Goal: Task Accomplishment & Management: Manage account settings

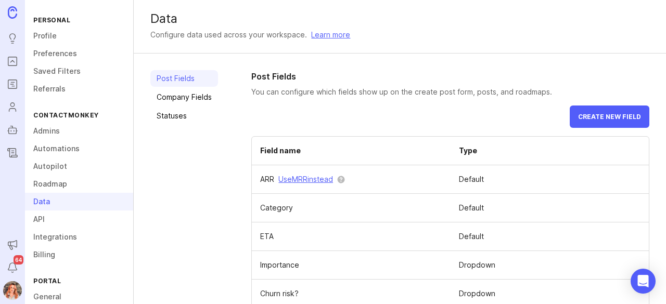
scroll to position [75, 0]
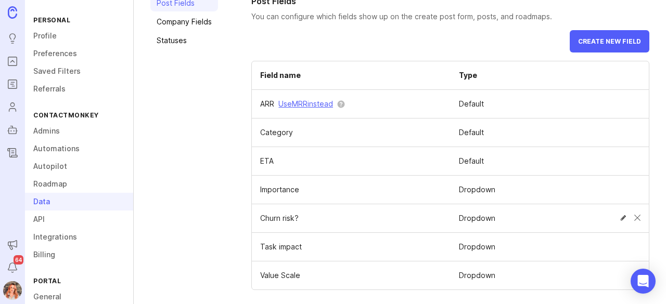
click at [625, 224] on td at bounding box center [607, 217] width 81 height 23
click at [634, 217] on span at bounding box center [637, 218] width 6 height 6
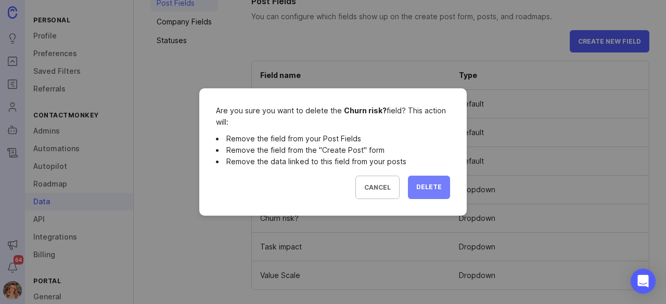
click at [440, 190] on span "Delete" at bounding box center [428, 187] width 25 height 9
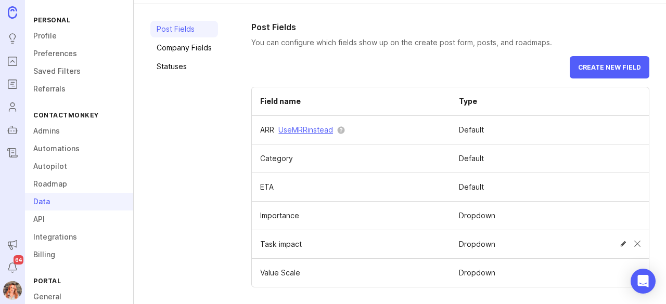
scroll to position [47, 0]
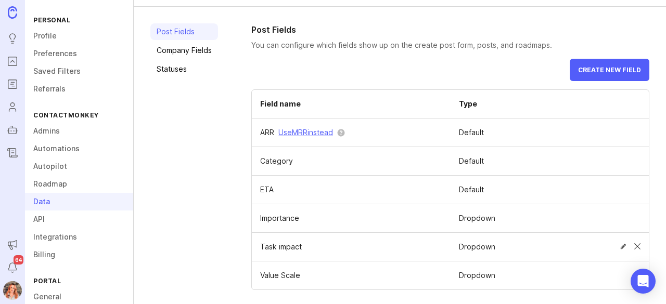
click at [634, 245] on span at bounding box center [637, 246] width 6 height 6
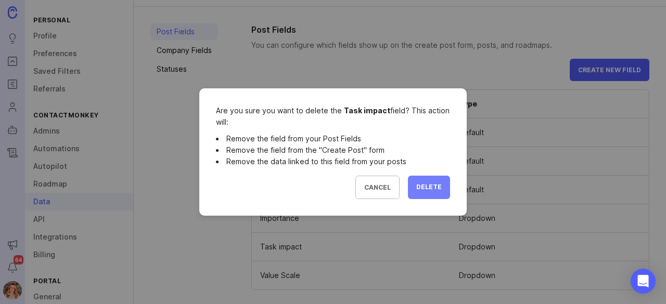
click at [437, 179] on button "Delete" at bounding box center [429, 187] width 42 height 23
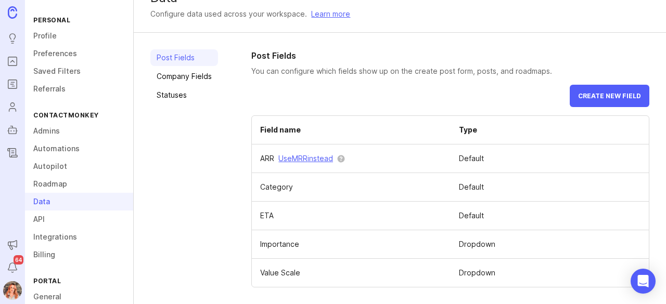
scroll to position [19, 0]
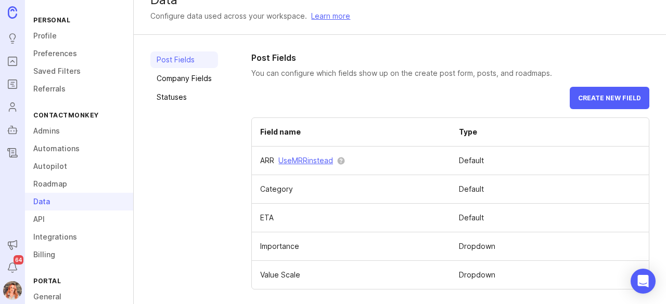
click at [522, 216] on td "Default" at bounding box center [549, 218] width 198 height 29
click at [603, 96] on span "Create new field" at bounding box center [609, 98] width 63 height 8
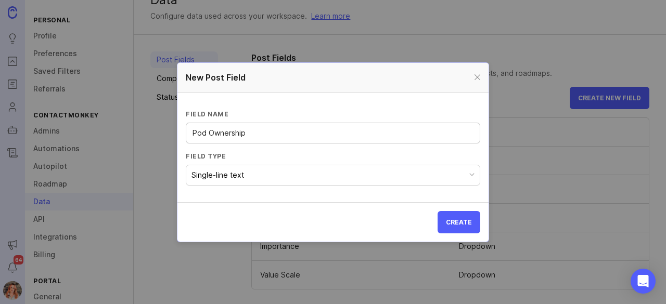
type input "Pod Ownership"
click at [243, 173] on button "Single-line text" at bounding box center [333, 175] width 294 height 21
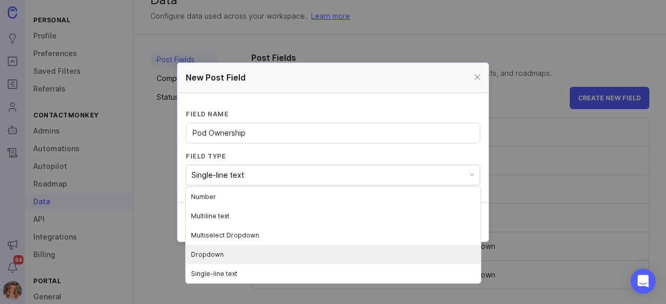
click at [220, 255] on li "Dropdown" at bounding box center [333, 254] width 295 height 19
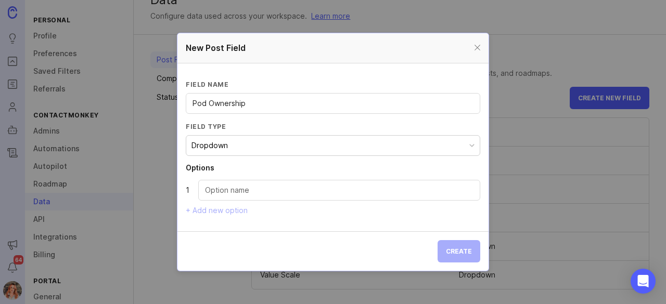
click at [226, 192] on input "Dropdown option" at bounding box center [339, 190] width 268 height 11
type input "Sender Experience"
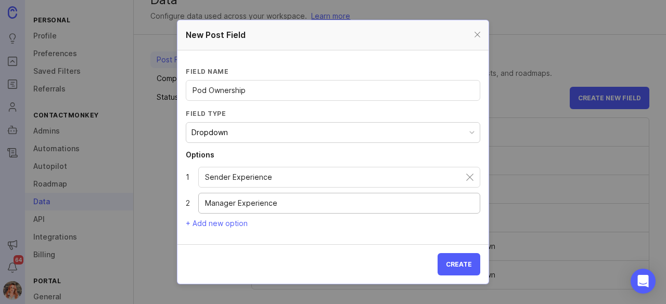
type input "Manager Experience"
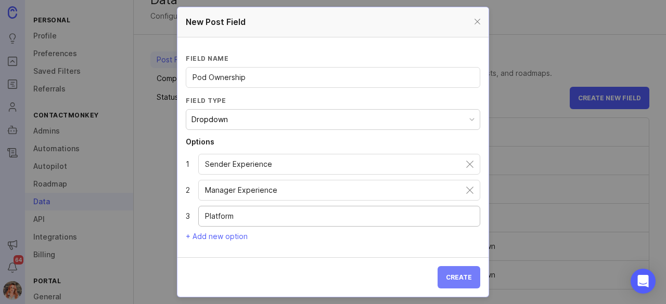
type input "Platform"
click at [472, 282] on button "Create" at bounding box center [458, 277] width 43 height 22
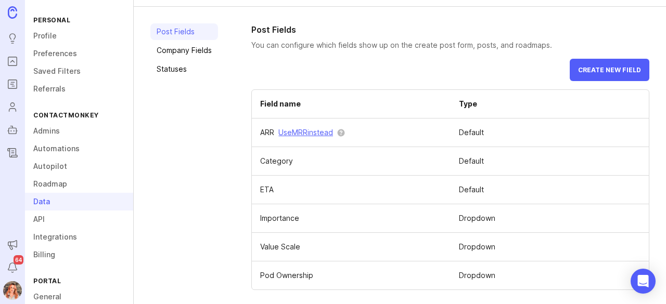
scroll to position [0, 0]
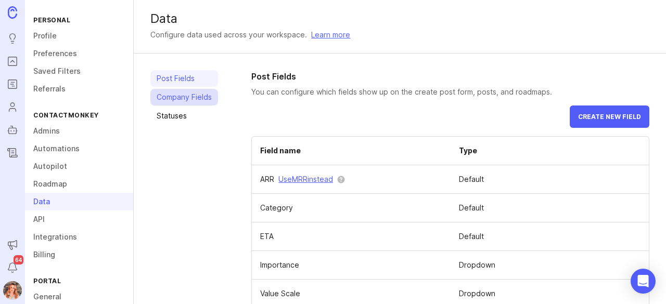
click at [188, 92] on link "Company Fields" at bounding box center [184, 97] width 68 height 17
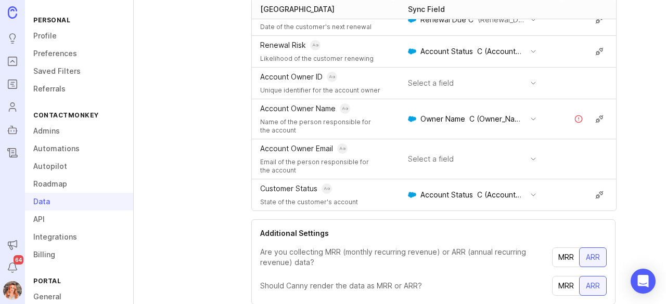
scroll to position [164, 0]
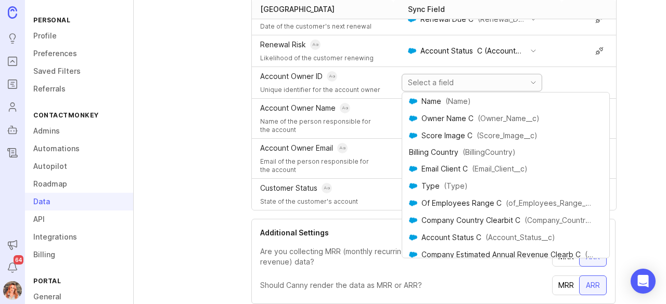
click at [463, 80] on input "toggle menu" at bounding box center [466, 82] width 116 height 11
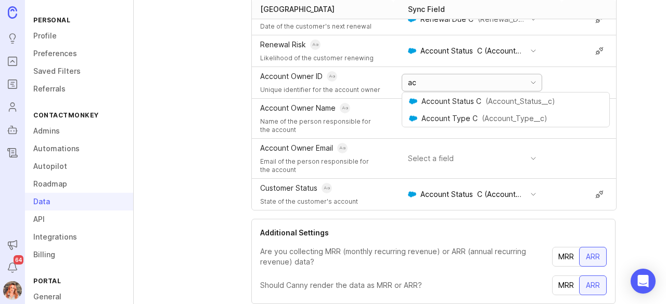
type input "a"
type input "owner"
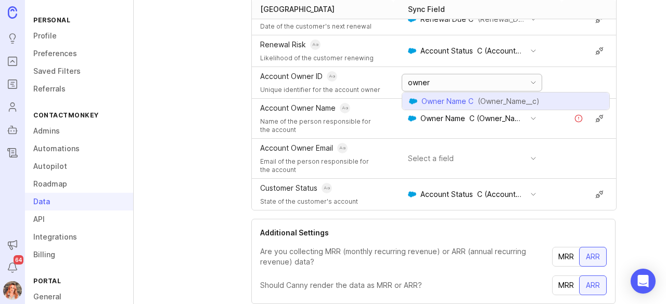
click at [445, 102] on p "Owner Name C" at bounding box center [447, 101] width 52 height 10
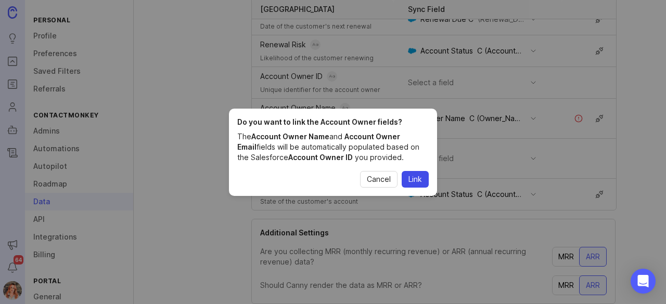
click at [425, 175] on button "Link" at bounding box center [414, 179] width 27 height 17
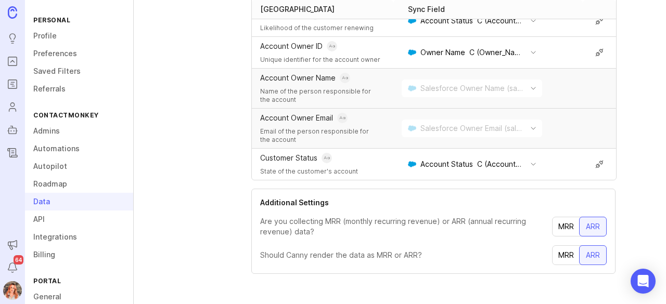
scroll to position [0, 0]
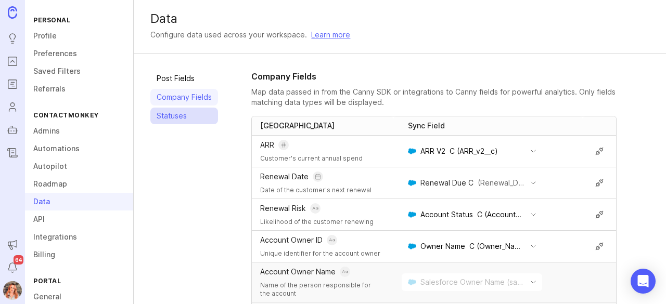
click at [171, 113] on link "Statuses" at bounding box center [184, 116] width 68 height 17
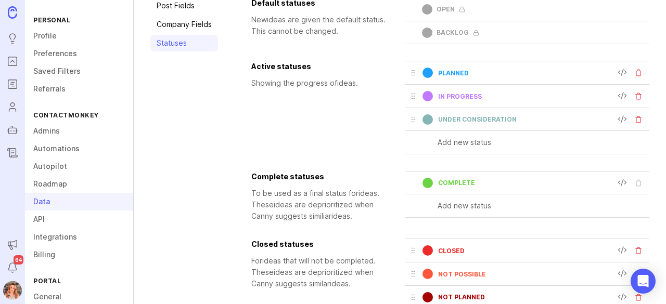
scroll to position [75, 0]
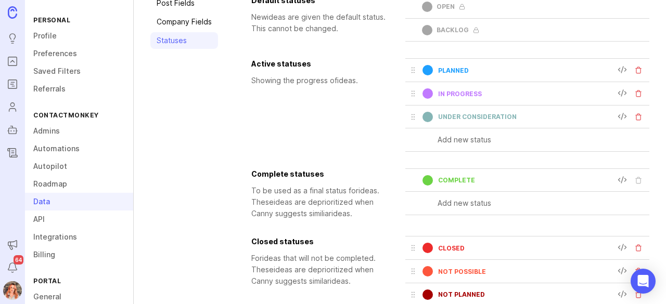
click at [457, 200] on input "text" at bounding box center [543, 203] width 212 height 11
type input "In Beta Testing"
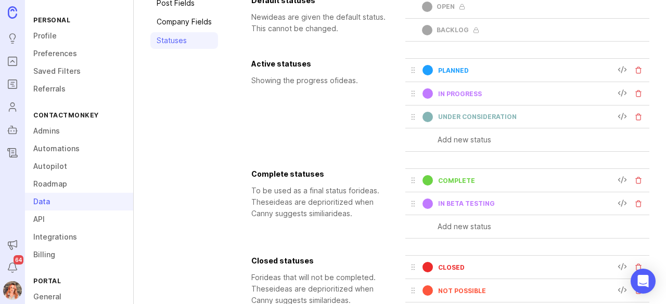
click at [425, 202] on div at bounding box center [427, 204] width 10 height 10
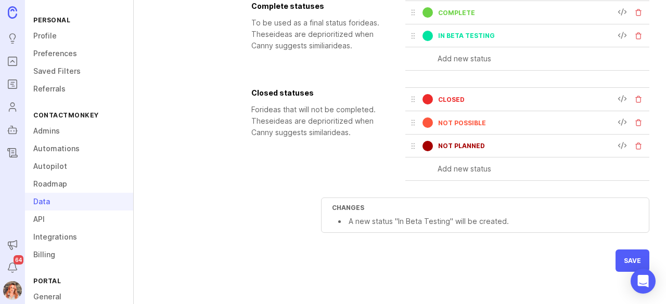
click at [602, 264] on div "Default statuses New idea s are given the default status. This cannot be change…" at bounding box center [450, 49] width 398 height 445
click at [615, 262] on button "save" at bounding box center [632, 261] width 34 height 22
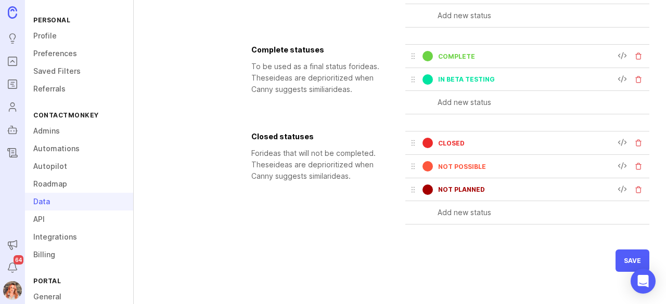
scroll to position [0, 0]
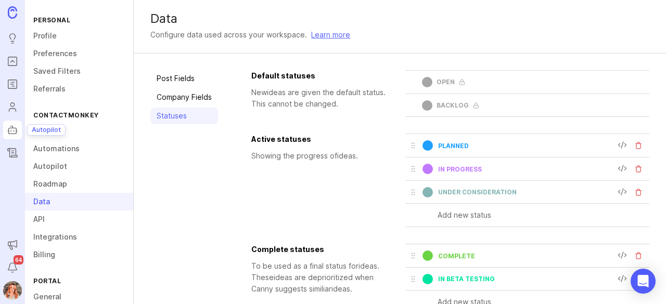
click at [14, 128] on rect "Autopilot" at bounding box center [13, 131] width 8 height 6
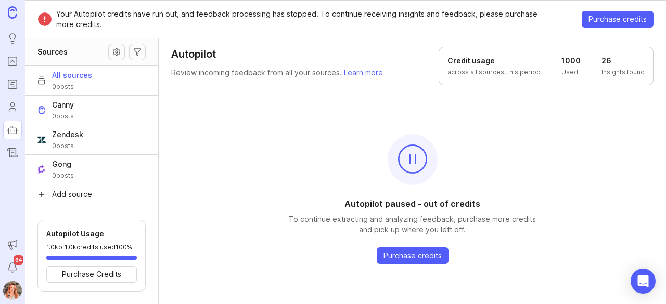
scroll to position [84, 0]
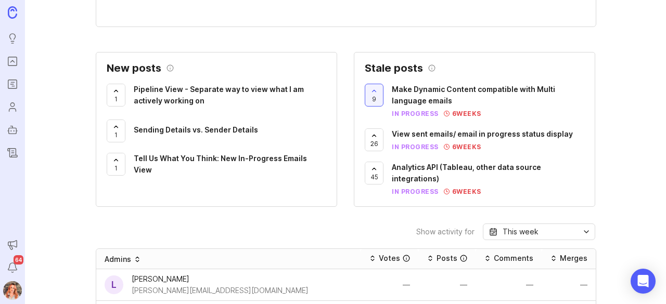
scroll to position [378, 0]
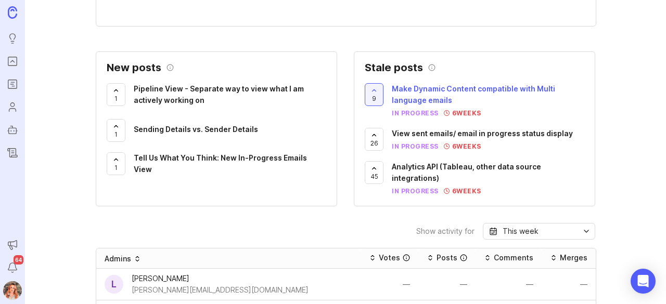
click at [412, 86] on span "Make Dynamic Content compatible with Multi language emails" at bounding box center [473, 94] width 163 height 20
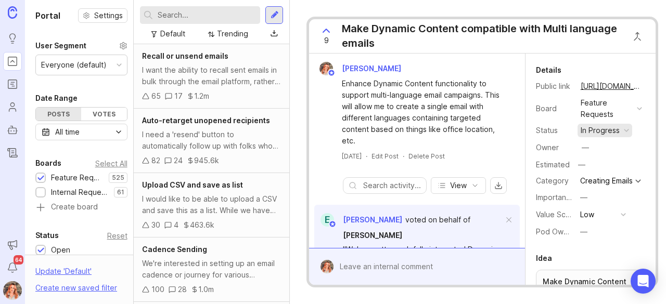
click at [607, 132] on div "in progress" at bounding box center [599, 130] width 39 height 11
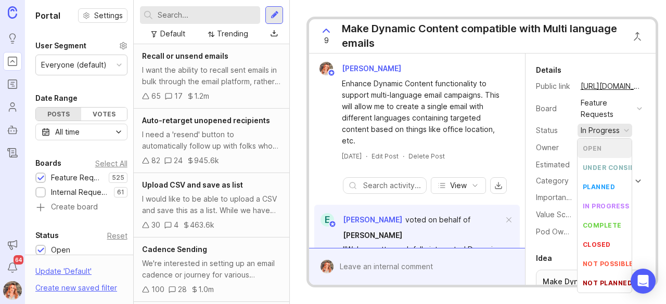
click at [597, 154] on li "open" at bounding box center [604, 148] width 54 height 19
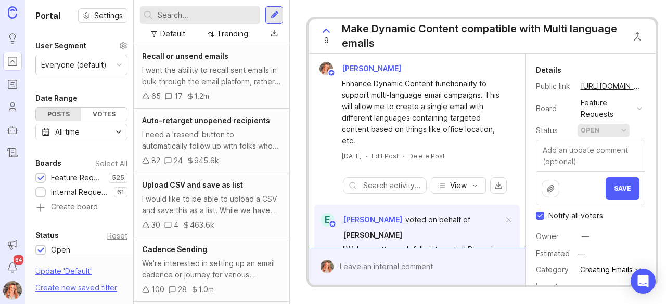
click at [590, 134] on div "open" at bounding box center [589, 130] width 19 height 11
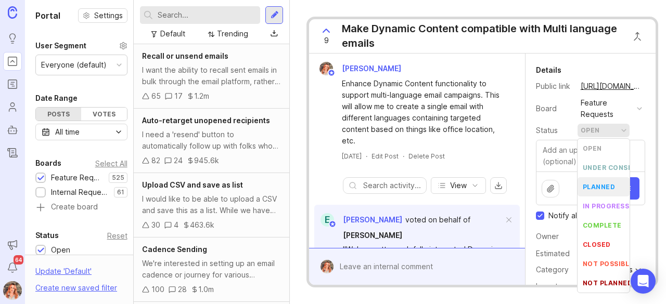
click at [589, 181] on li "planned" at bounding box center [603, 186] width 52 height 19
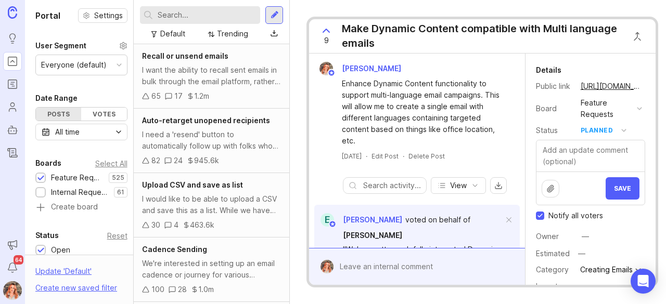
click at [539, 216] on input "Notify all voters" at bounding box center [540, 216] width 8 height 8
checkbox input "false"
click at [609, 193] on button "Save" at bounding box center [622, 188] width 34 height 22
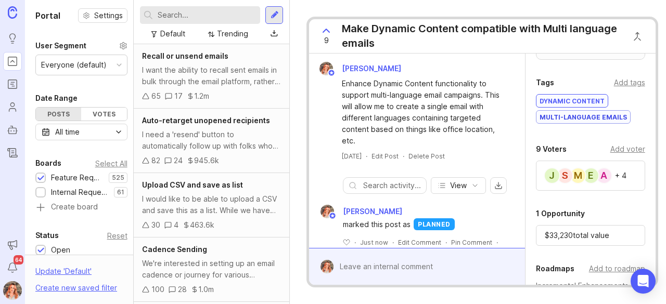
scroll to position [398, 0]
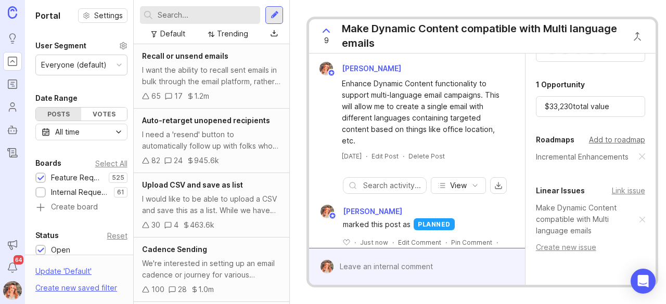
click at [617, 146] on div "Add to roadmap" at bounding box center [617, 139] width 56 height 11
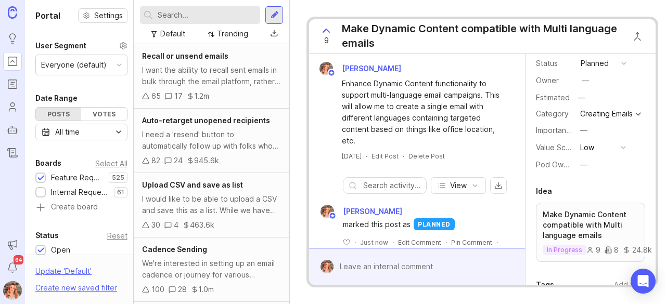
scroll to position [68, 0]
click at [581, 168] on div "—" at bounding box center [583, 164] width 7 height 11
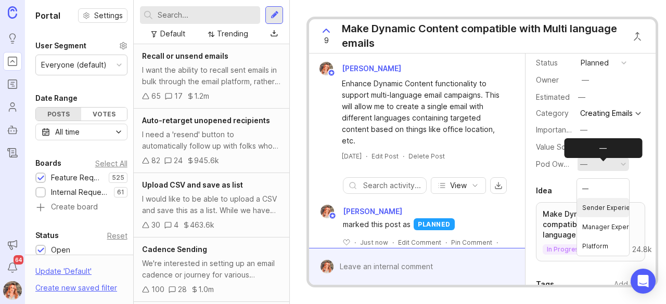
click at [595, 211] on Experience "Sender Experience" at bounding box center [603, 207] width 52 height 19
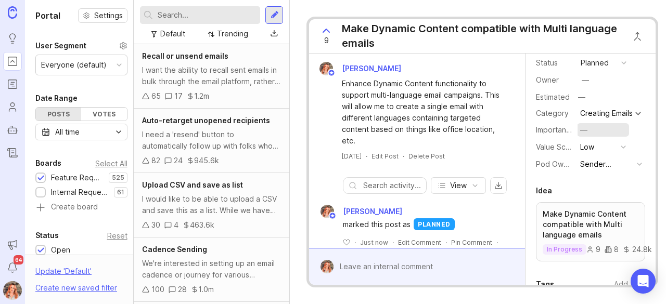
click at [584, 131] on div "—" at bounding box center [583, 129] width 7 height 11
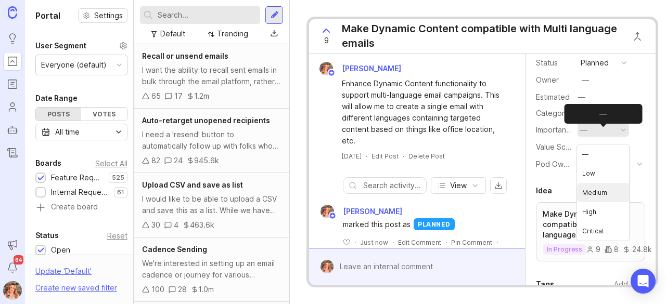
click at [595, 193] on "Medium" at bounding box center [603, 192] width 52 height 19
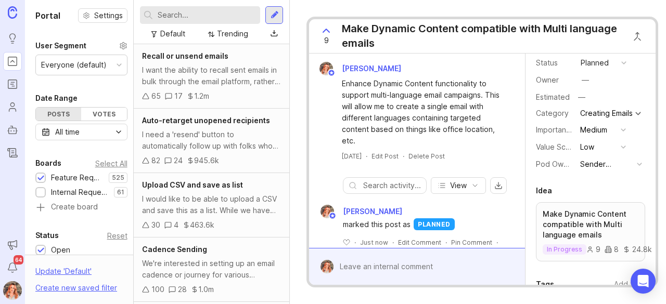
scroll to position [0, 0]
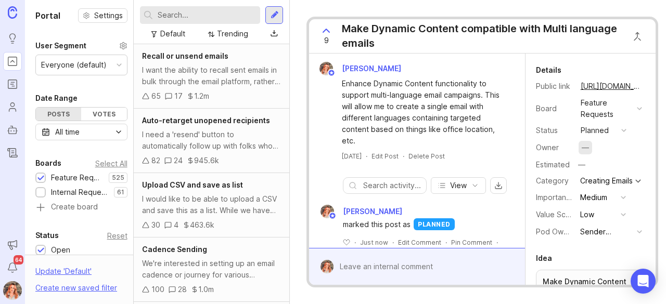
click at [581, 146] on div "—" at bounding box center [584, 147] width 7 height 11
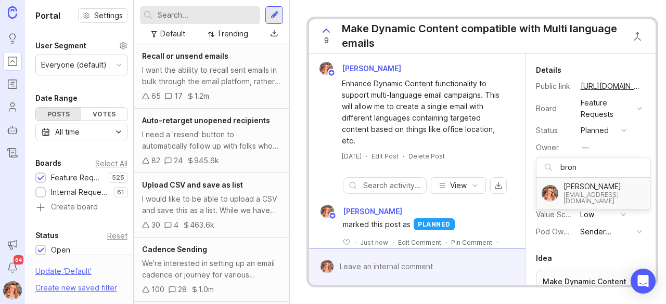
type input "bron"
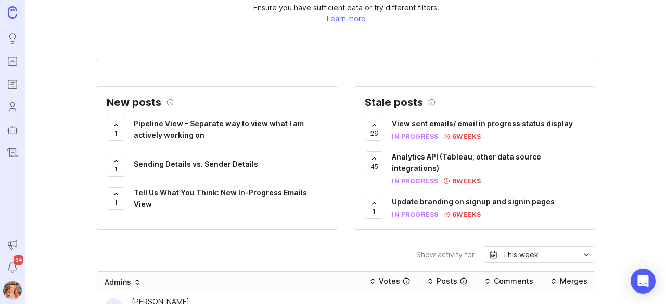
scroll to position [348, 0]
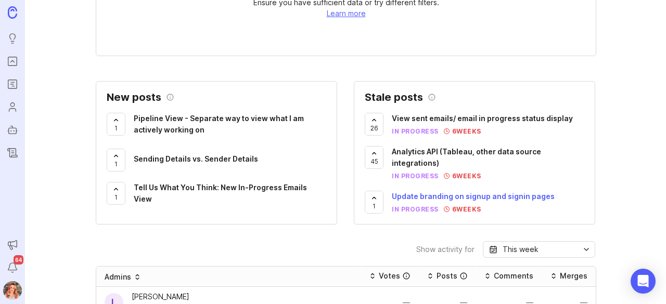
click at [417, 194] on span "Update branding on signup and signin pages" at bounding box center [473, 196] width 163 height 9
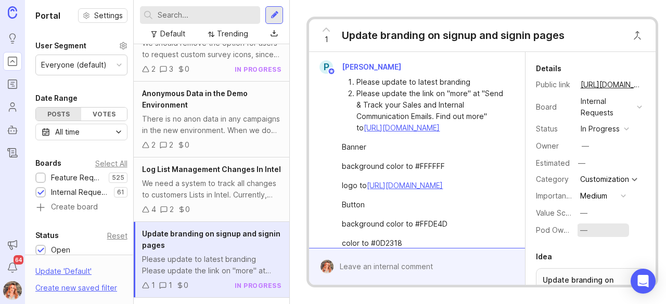
scroll to position [356, 0]
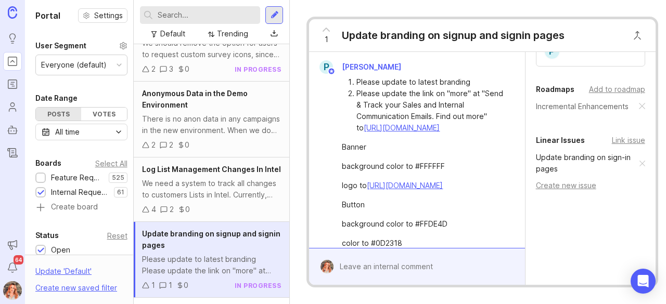
click at [557, 152] on link "Update branding on sign-in pages" at bounding box center [587, 163] width 103 height 23
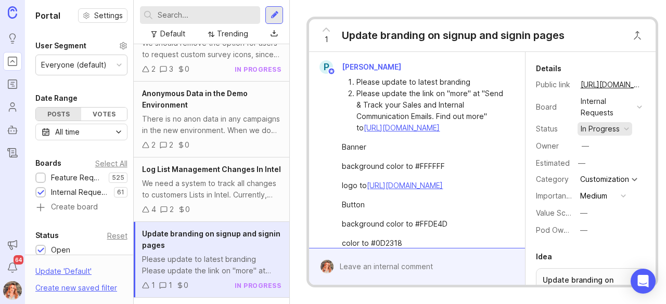
click at [603, 131] on div "in progress" at bounding box center [599, 128] width 39 height 11
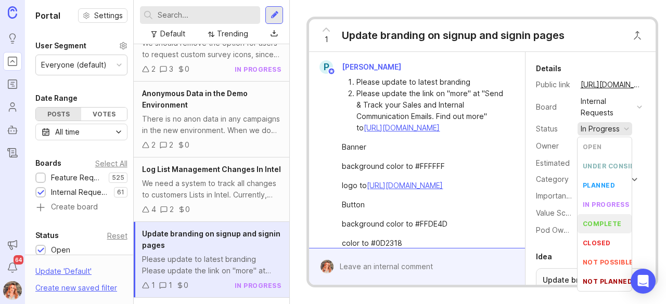
scroll to position [6, 0]
click at [602, 278] on div "not planned" at bounding box center [607, 281] width 50 height 9
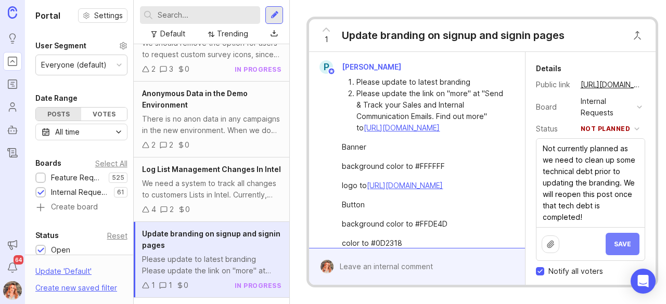
type textarea "Not currently planned as we need to clean up some technical debt prior to updat…"
click at [621, 251] on button "Save" at bounding box center [622, 244] width 34 height 22
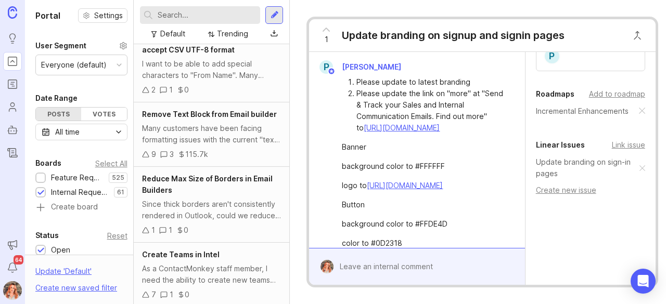
scroll to position [777, 0]
click at [209, 118] on span "Remove Text Block from Email builder" at bounding box center [209, 113] width 135 height 9
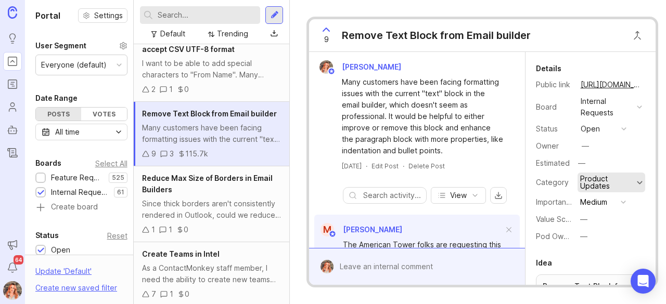
click at [605, 191] on div "Product Updates" at bounding box center [611, 183] width 68 height 20
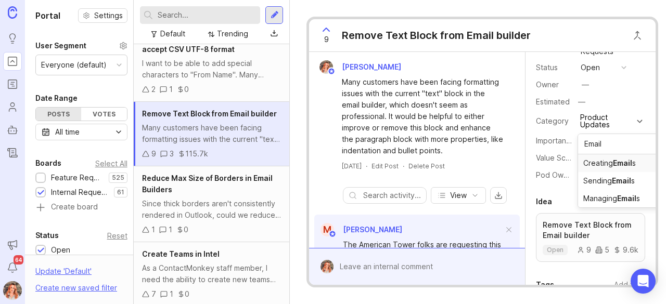
type input "Email"
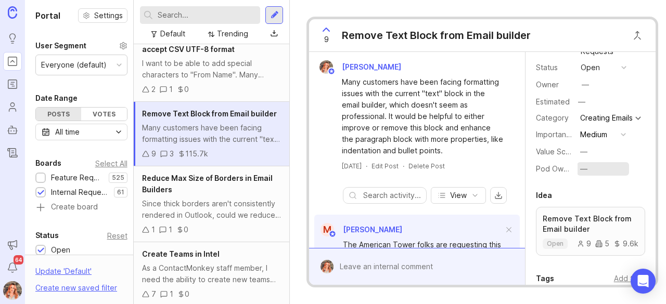
click at [582, 173] on div "—" at bounding box center [583, 168] width 7 height 11
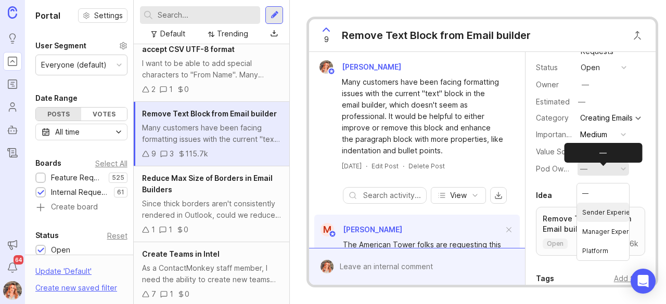
click at [601, 215] on Experience "Sender Experience" at bounding box center [603, 212] width 52 height 19
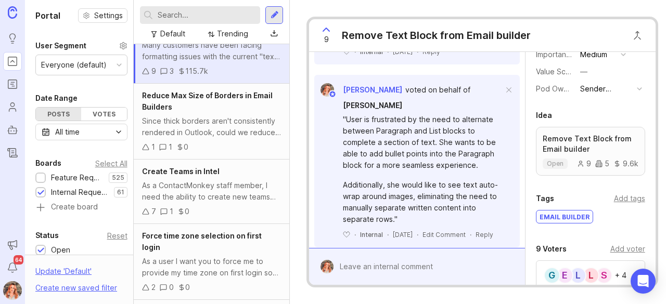
scroll to position [432, 0]
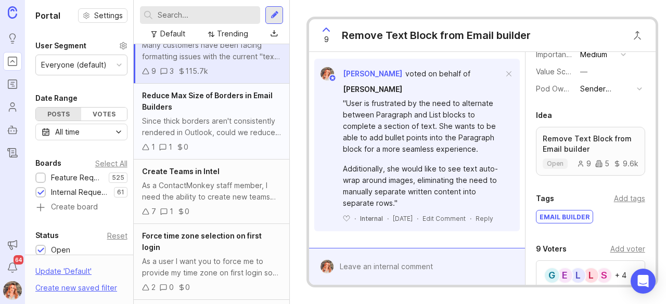
click at [203, 113] on div "Reduce Max Size of Borders in Email Builders" at bounding box center [211, 101] width 139 height 23
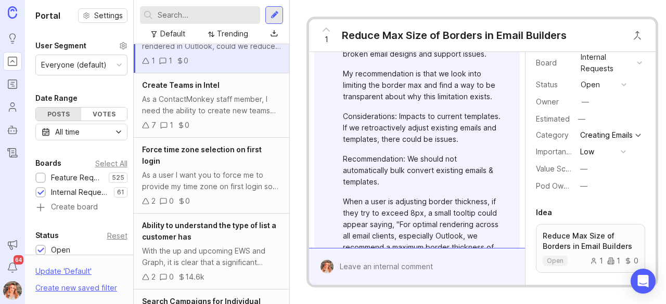
scroll to position [45, 0]
click at [580, 190] on div "—" at bounding box center [583, 185] width 7 height 11
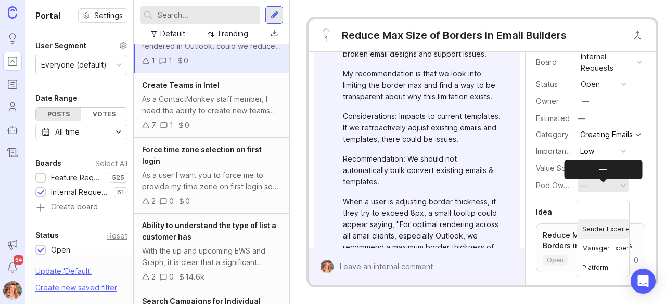
click at [591, 229] on Experience "Sender Experience" at bounding box center [603, 228] width 52 height 19
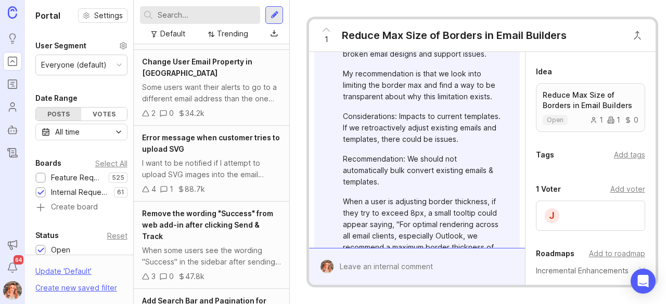
scroll to position [0, 0]
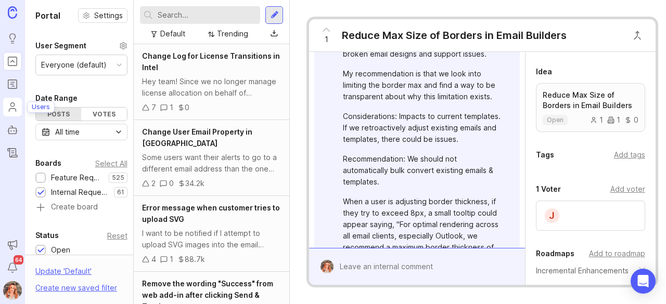
click at [14, 111] on icon "Users" at bounding box center [12, 107] width 11 height 12
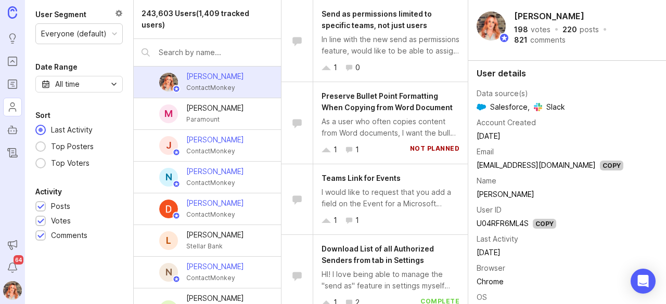
click at [10, 283] on img at bounding box center [12, 290] width 28 height 19
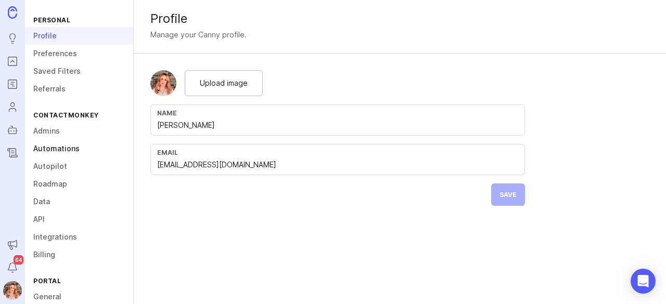
click at [56, 150] on link "Automations" at bounding box center [79, 149] width 108 height 18
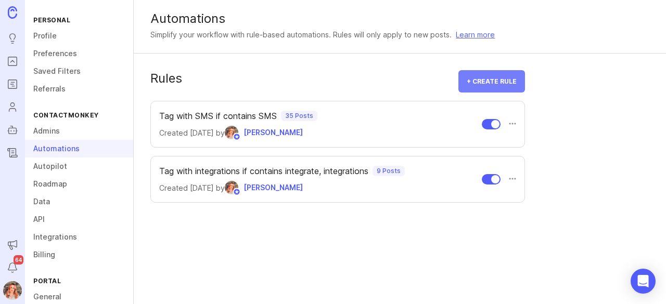
click at [485, 82] on span "+ Create rule" at bounding box center [491, 81] width 50 height 8
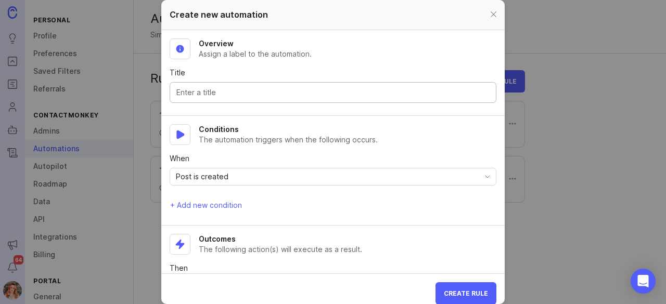
click at [238, 90] on input "Title" at bounding box center [332, 92] width 313 height 11
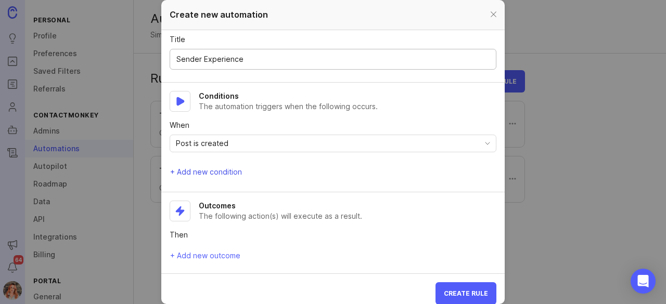
type input "Sender Experience"
click at [223, 170] on span "+ Add new condition" at bounding box center [206, 172] width 72 height 10
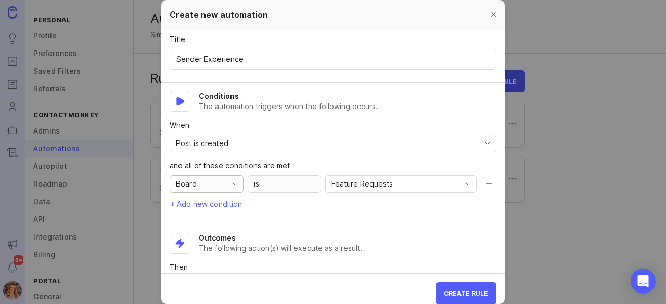
click at [219, 176] on div "Board" at bounding box center [198, 184] width 56 height 17
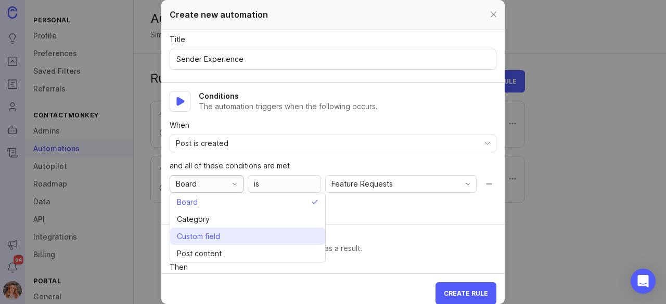
click at [206, 239] on span "Custom field" at bounding box center [198, 236] width 43 height 11
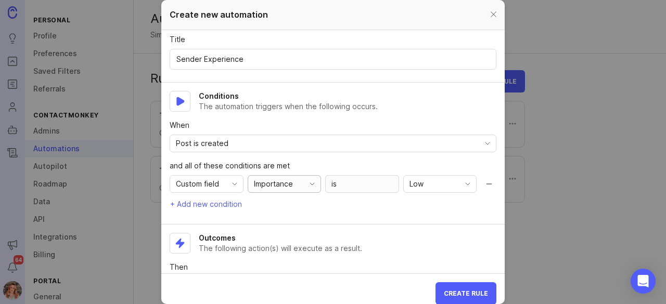
click at [272, 189] on div "Importance" at bounding box center [276, 184] width 56 height 17
click at [218, 185] on span "Custom field" at bounding box center [197, 183] width 43 height 11
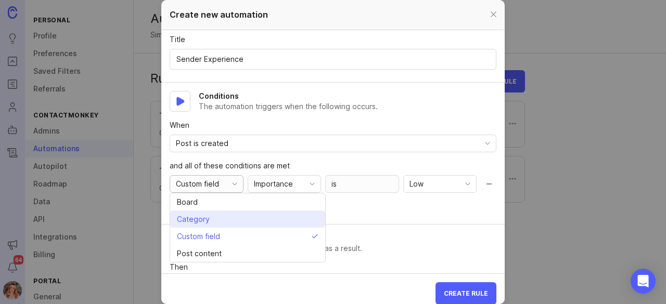
click at [199, 219] on span "Category" at bounding box center [193, 219] width 33 height 11
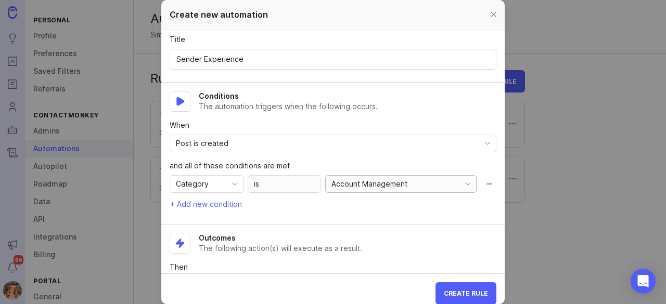
click at [355, 189] on div "Account Management" at bounding box center [392, 184] width 134 height 17
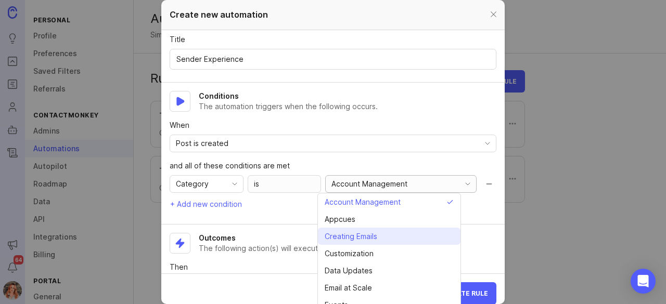
click at [367, 232] on span "Creating Emails" at bounding box center [350, 236] width 53 height 11
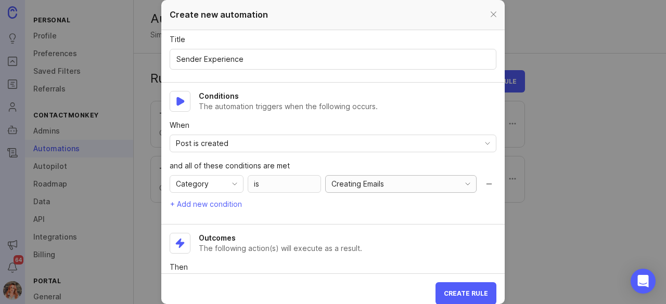
scroll to position [66, 0]
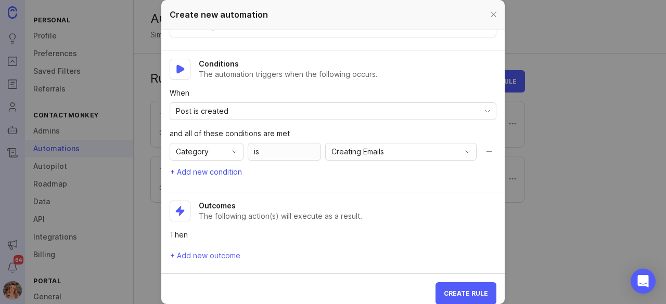
click at [215, 167] on span "+ Add new condition" at bounding box center [206, 172] width 72 height 10
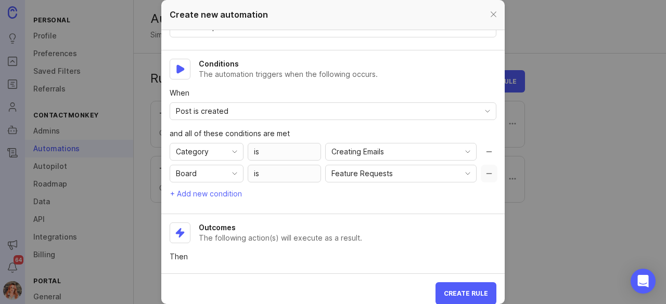
click at [480, 171] on button "Remove condition" at bounding box center [488, 174] width 17 height 18
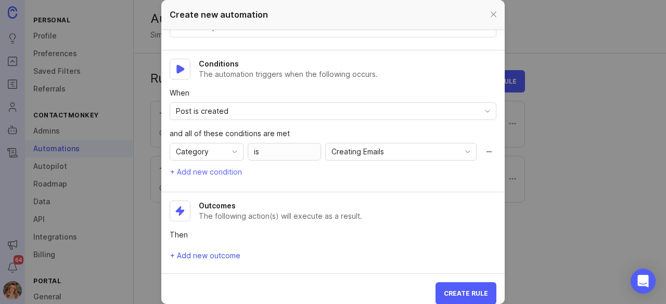
click at [212, 251] on span "+ Add new outcome" at bounding box center [205, 256] width 70 height 10
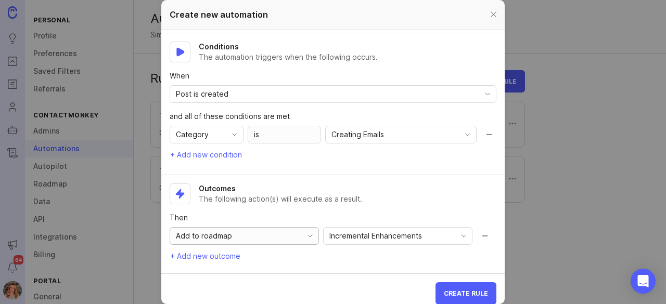
click at [284, 232] on div "Add to roadmap" at bounding box center [236, 236] width 132 height 17
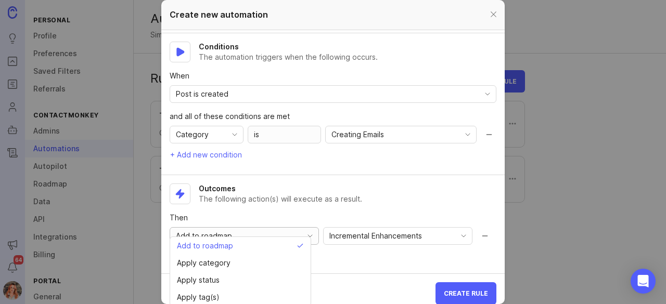
scroll to position [7, 0]
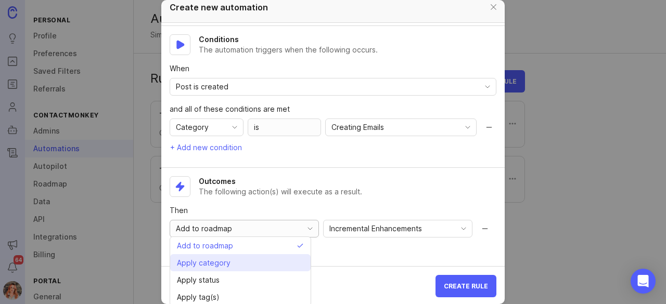
click at [222, 265] on span "Apply category" at bounding box center [204, 262] width 54 height 11
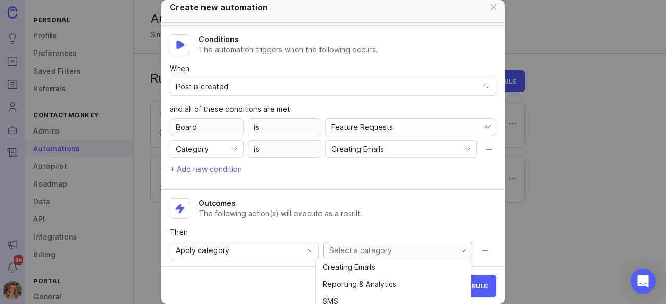
click at [364, 250] on input "toggle menu" at bounding box center [391, 250] width 125 height 11
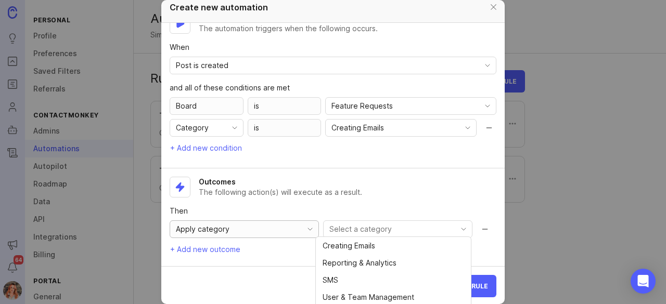
click at [271, 223] on div "Apply category" at bounding box center [236, 229] width 132 height 17
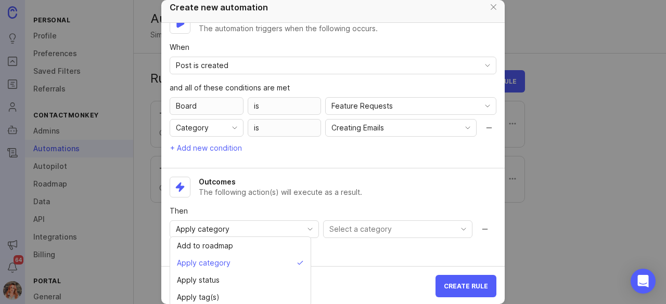
click at [259, 206] on p "Then" at bounding box center [333, 211] width 327 height 10
click at [476, 228] on button "Remove action" at bounding box center [484, 229] width 17 height 18
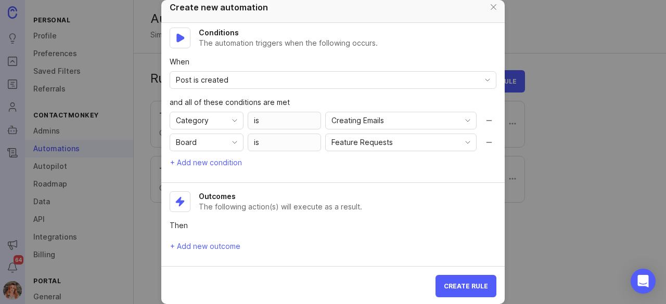
scroll to position [87, 0]
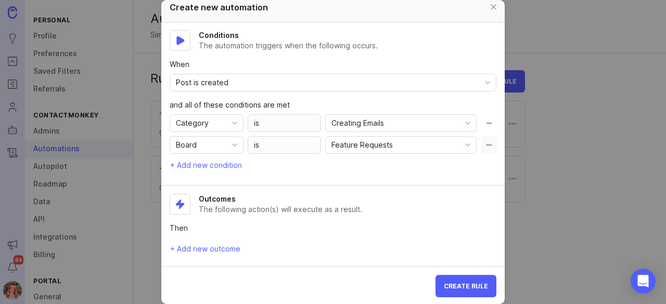
click at [480, 147] on button "Remove condition" at bounding box center [488, 145] width 17 height 18
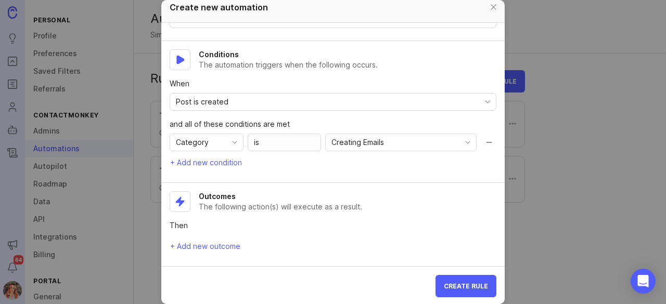
scroll to position [66, 0]
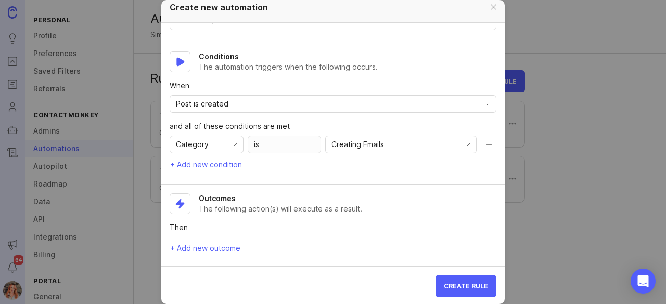
drag, startPoint x: 477, startPoint y: 147, endPoint x: 483, endPoint y: -9, distance: 155.6
click at [483, 0] on html "Ideas Portal Roadmaps Users Autopilot Changelog Announcements Notifications 64 …" at bounding box center [333, 152] width 666 height 304
click at [487, 5] on div at bounding box center [493, 7] width 12 height 13
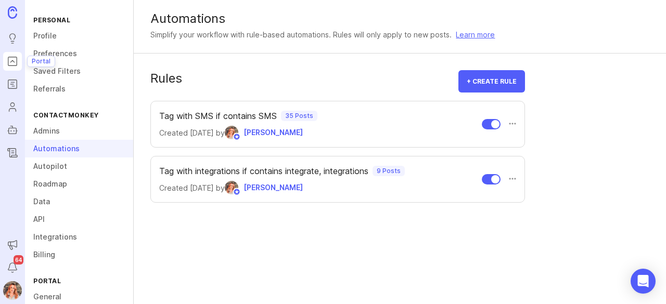
click at [9, 60] on icon "Portal" at bounding box center [12, 61] width 11 height 12
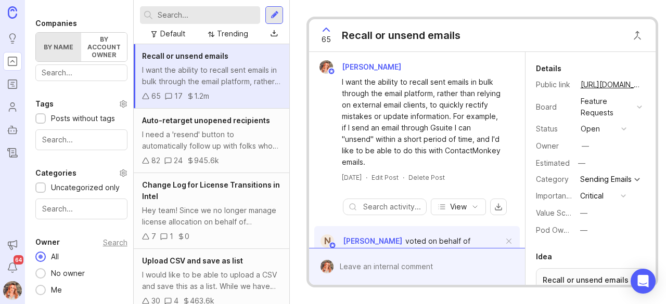
scroll to position [362, 0]
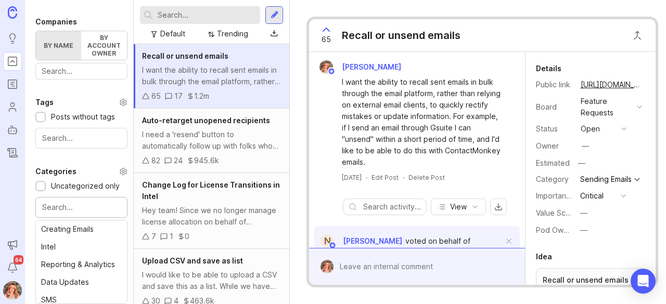
click at [63, 213] on input "text" at bounding box center [81, 207] width 79 height 11
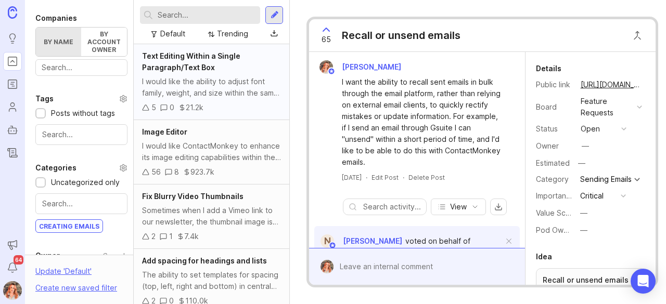
click at [228, 96] on div "I would like the ability to adjust font family, weight, and size within the sam…" at bounding box center [211, 87] width 139 height 23
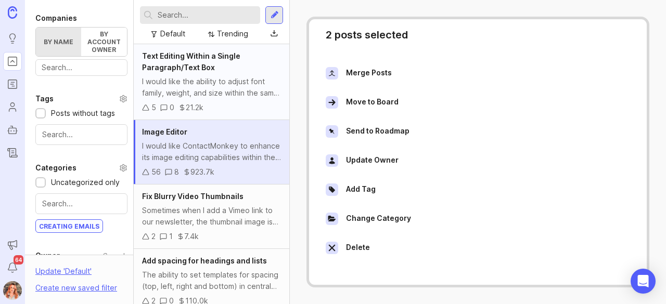
click at [211, 71] on span "Text Editing Within a Single Paragraph/Text Box" at bounding box center [191, 61] width 98 height 20
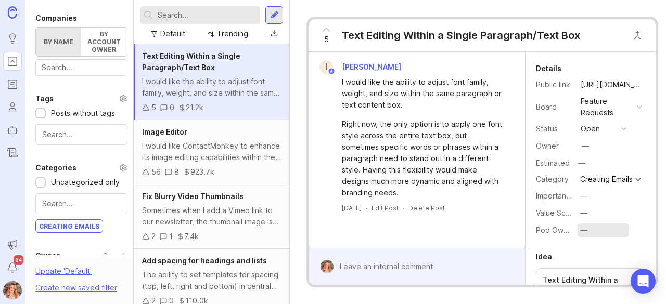
click at [578, 231] on button "—" at bounding box center [603, 231] width 52 height 14
click at [600, 271] on Experience "Sender Experience" at bounding box center [603, 273] width 52 height 19
click at [214, 154] on div "I would like ContactMonkey to enhance its image editing capabilities within the…" at bounding box center [211, 151] width 139 height 23
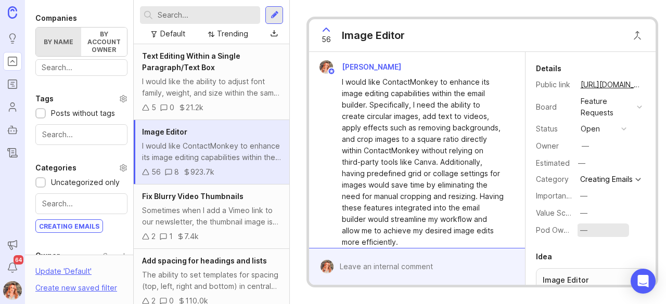
click at [578, 235] on button "—" at bounding box center [603, 231] width 52 height 14
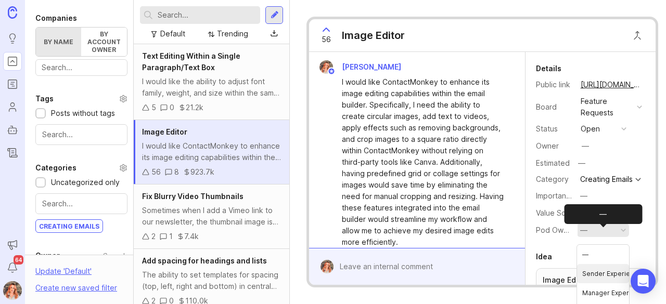
click at [591, 269] on Experience "Sender Experience" at bounding box center [603, 273] width 52 height 19
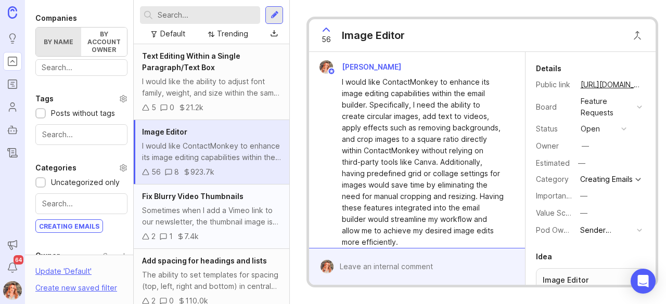
click at [195, 203] on div "Fix Blurry Video Thumbnails Sometimes when I add a Vimeo link to our newsletter…" at bounding box center [211, 217] width 155 height 64
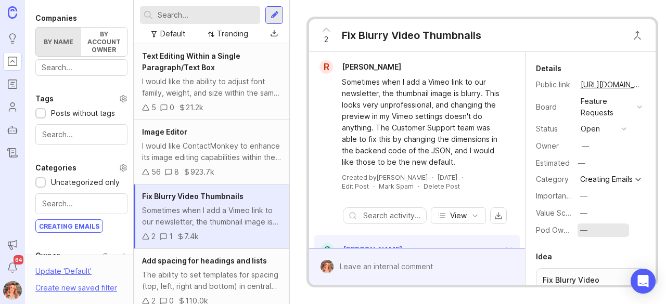
click at [595, 237] on button "—" at bounding box center [603, 231] width 52 height 14
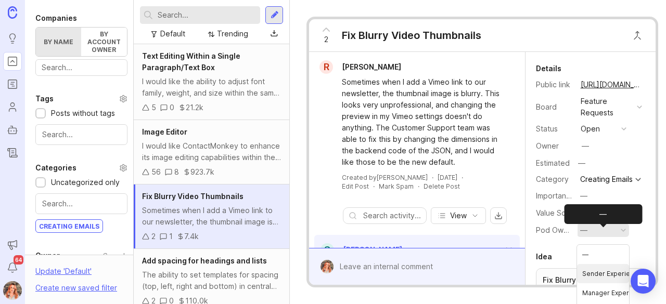
click at [598, 269] on Experience "Sender Experience" at bounding box center [603, 273] width 52 height 19
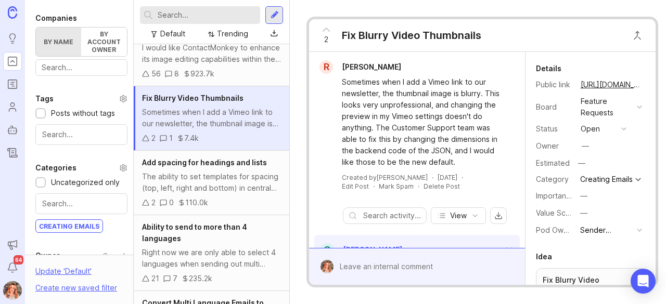
scroll to position [99, 0]
click at [223, 200] on div "2 0 110.0k" at bounding box center [211, 202] width 139 height 11
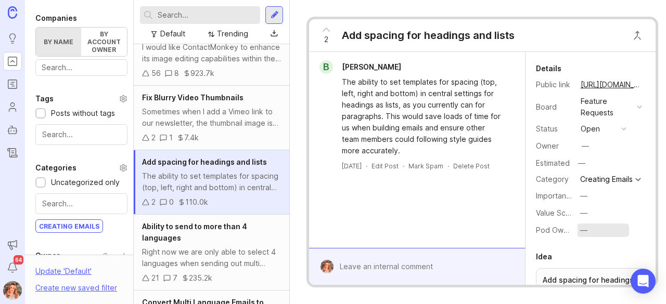
click at [599, 234] on button "—" at bounding box center [603, 231] width 52 height 14
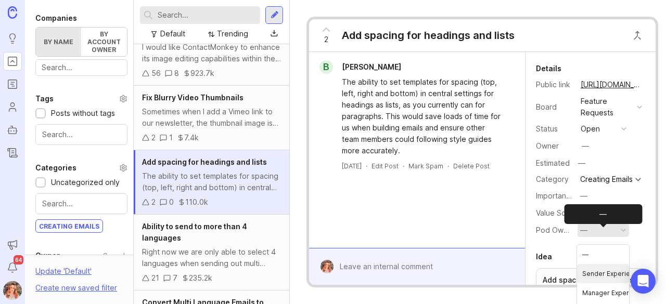
click at [597, 272] on Experience "Sender Experience" at bounding box center [603, 273] width 52 height 19
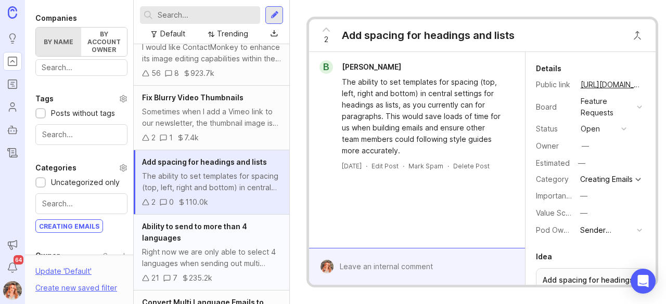
click at [204, 243] on div "Ability to send to more than 4 languages" at bounding box center [211, 232] width 139 height 23
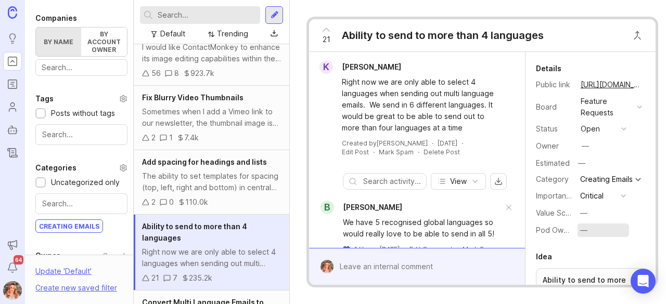
click at [592, 233] on button "—" at bounding box center [603, 231] width 52 height 14
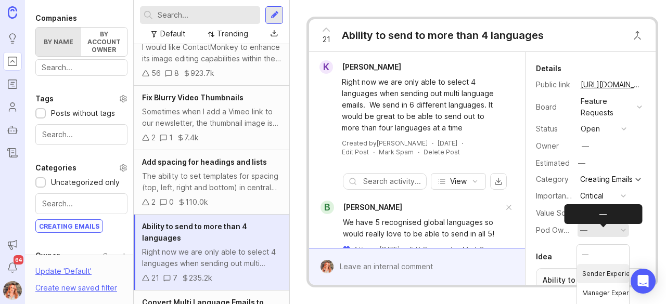
click at [596, 264] on Experience "Sender Experience" at bounding box center [603, 273] width 52 height 19
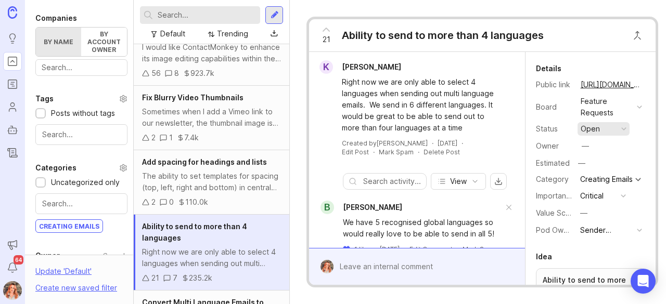
click at [587, 130] on div "open" at bounding box center [589, 128] width 19 height 11
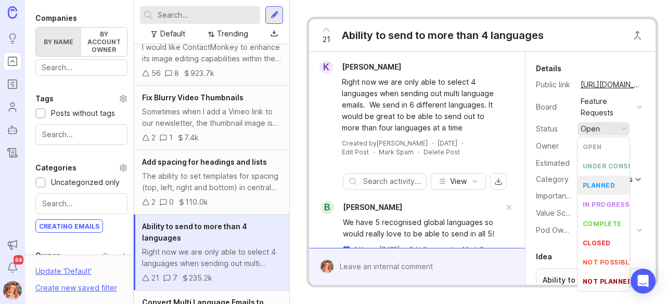
click at [593, 186] on div "planned" at bounding box center [598, 185] width 33 height 9
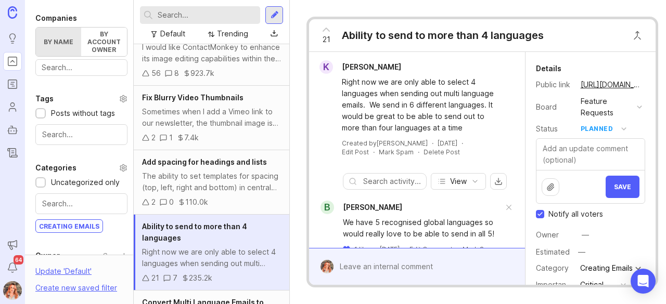
click at [540, 210] on input "Notify all voters" at bounding box center [540, 214] width 8 height 8
checkbox input "false"
click at [621, 190] on button "Save" at bounding box center [622, 187] width 34 height 22
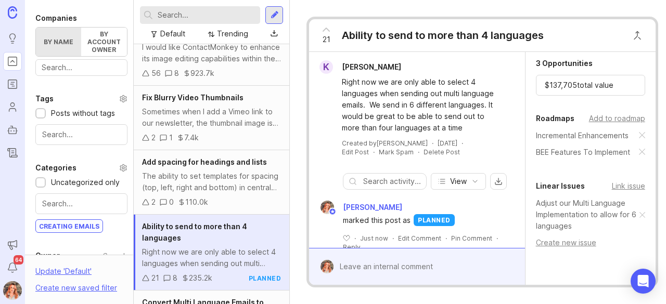
scroll to position [392, 0]
click at [615, 123] on div "Add to roadmap" at bounding box center [617, 117] width 56 height 11
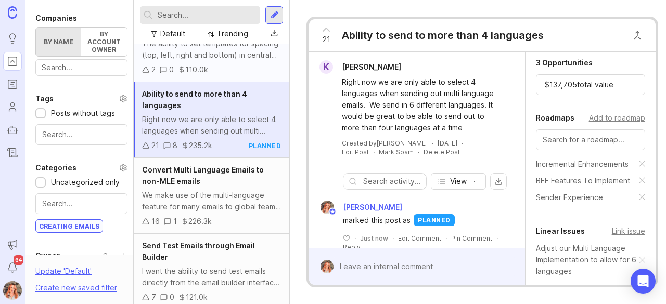
scroll to position [232, 0]
click at [231, 190] on div "We make use of the multi-language feature for many emails to global teams, but …" at bounding box center [211, 200] width 139 height 23
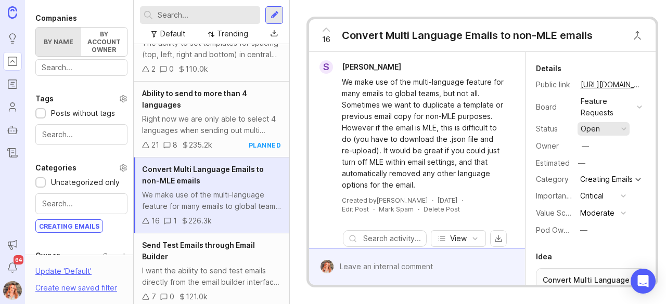
click at [588, 130] on div "open" at bounding box center [589, 128] width 19 height 11
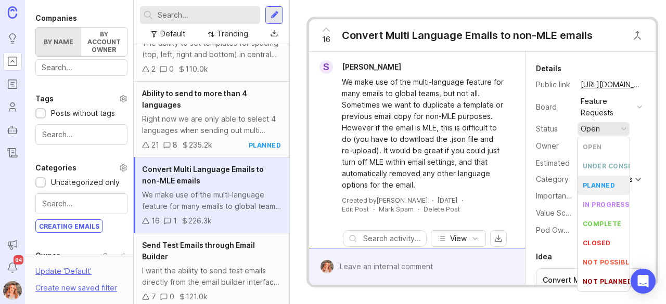
click at [591, 185] on div "planned" at bounding box center [598, 185] width 33 height 9
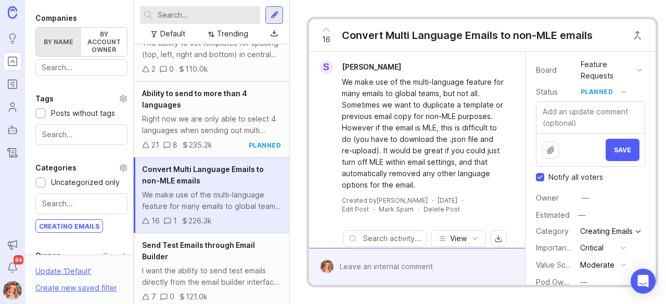
scroll to position [37, 0]
click at [541, 177] on input "Notify all voters" at bounding box center [540, 177] width 8 height 8
checkbox input "false"
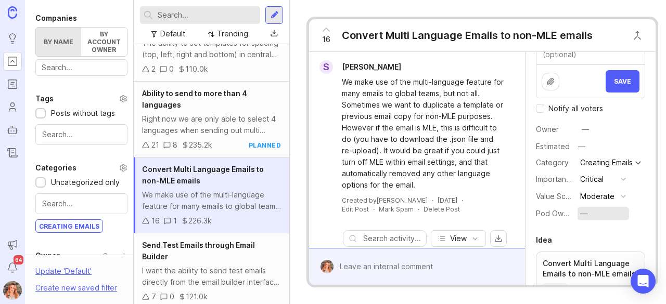
click at [584, 216] on div "—" at bounding box center [583, 213] width 7 height 11
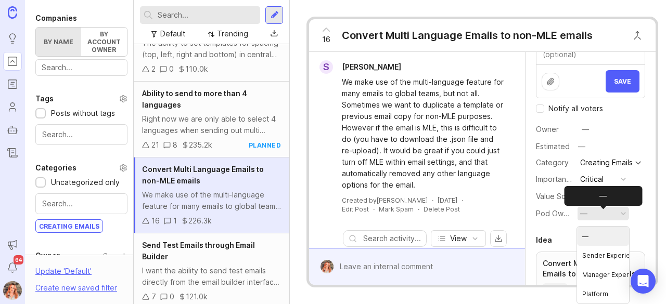
scroll to position [122, 0]
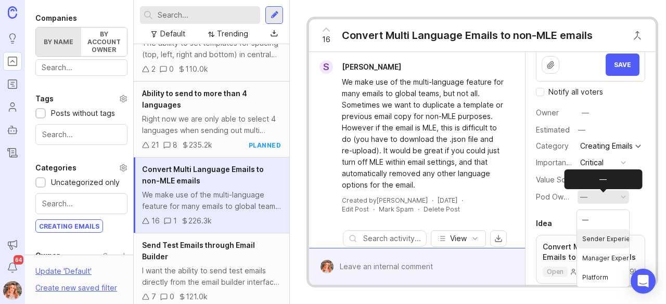
click at [595, 242] on Experience "Sender Experience" at bounding box center [603, 238] width 52 height 19
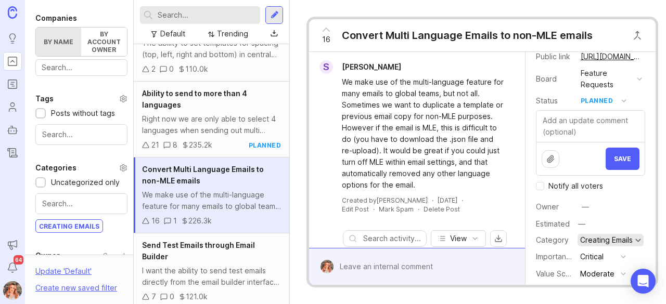
scroll to position [28, 0]
click at [622, 152] on button "Save" at bounding box center [622, 159] width 34 height 22
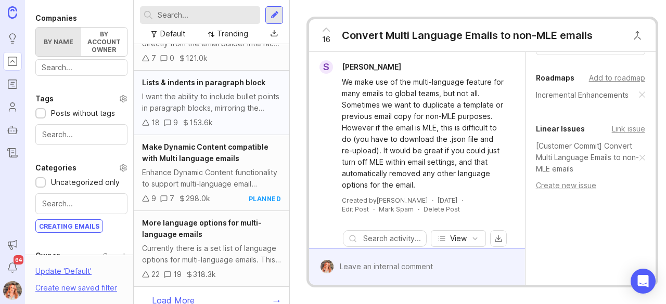
scroll to position [472, 0]
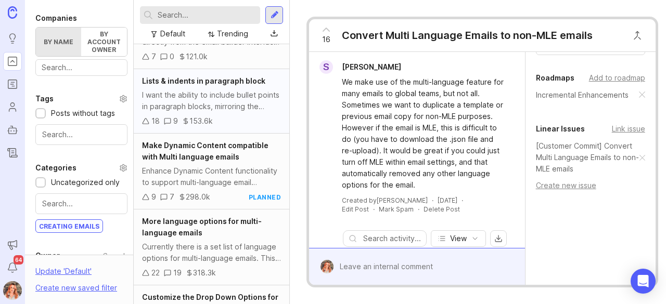
click at [242, 102] on div "I want the ability to include bullet points in paragraph blocks, mirroring the …" at bounding box center [211, 100] width 139 height 23
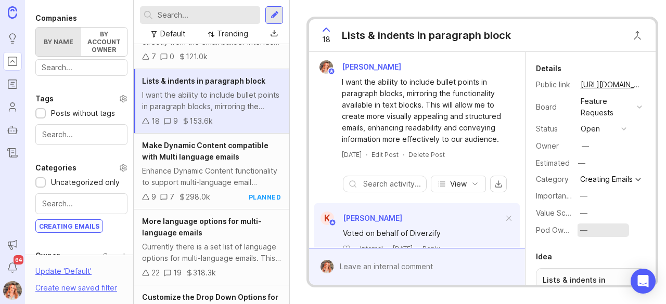
click at [584, 235] on div "—" at bounding box center [583, 230] width 7 height 11
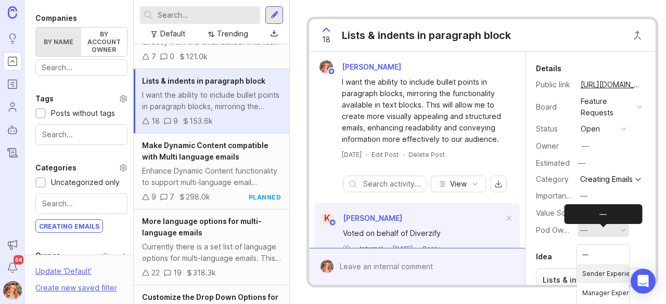
click at [603, 272] on Experience "Sender Experience" at bounding box center [603, 273] width 52 height 19
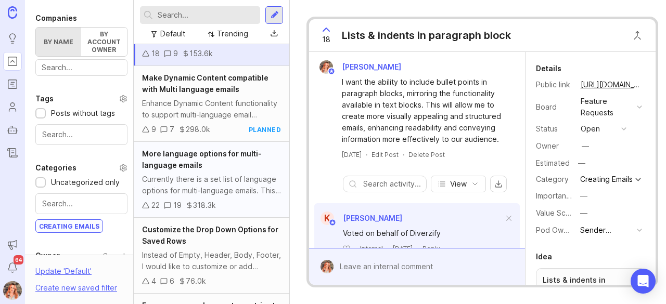
scroll to position [540, 0]
click at [228, 175] on div "Currently there is a set list of language options for multi-language emails. Th…" at bounding box center [211, 185] width 139 height 23
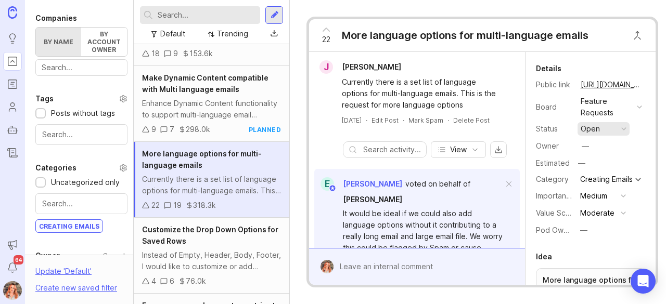
click at [590, 121] on div "Details Public link [URL][DOMAIN_NAME] Board Feature Requests Status open Owner…" at bounding box center [590, 149] width 130 height 175
click at [592, 128] on div "open" at bounding box center [589, 128] width 19 height 11
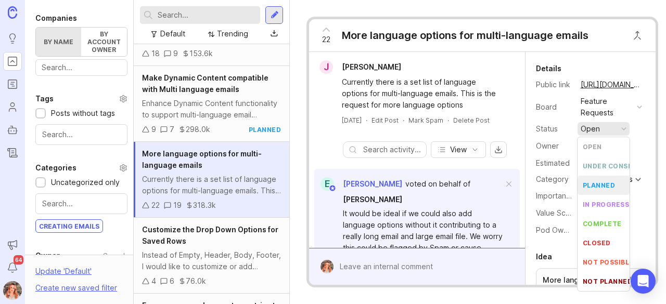
click at [600, 184] on div "planned" at bounding box center [598, 185] width 33 height 9
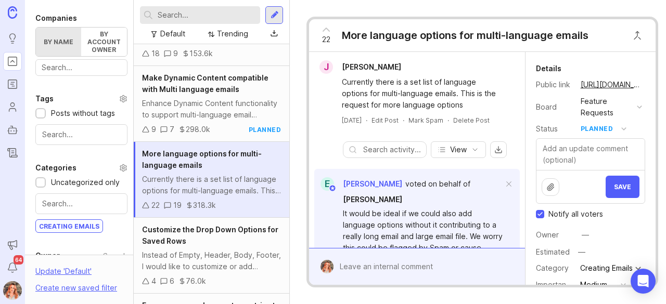
click at [540, 210] on input "Notify all voters" at bounding box center [540, 214] width 8 height 8
checkbox input "false"
click at [617, 187] on span "Save" at bounding box center [622, 187] width 17 height 8
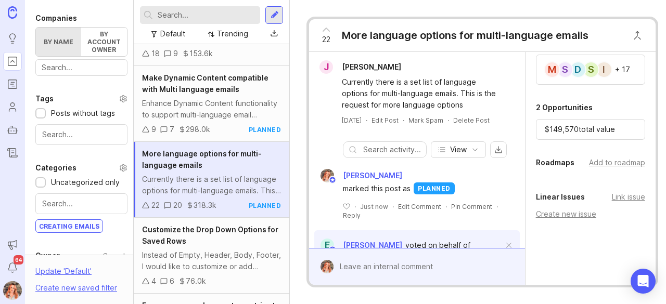
scroll to position [375, 0]
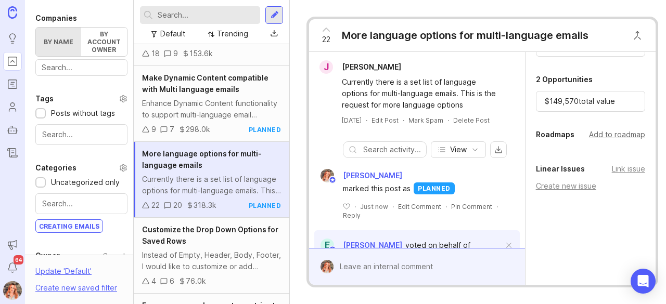
click at [609, 140] on div "Add to roadmap" at bounding box center [617, 134] width 56 height 11
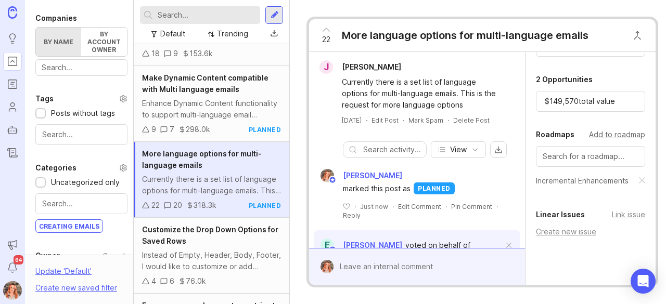
click at [597, 140] on div "Add to roadmap" at bounding box center [617, 134] width 56 height 11
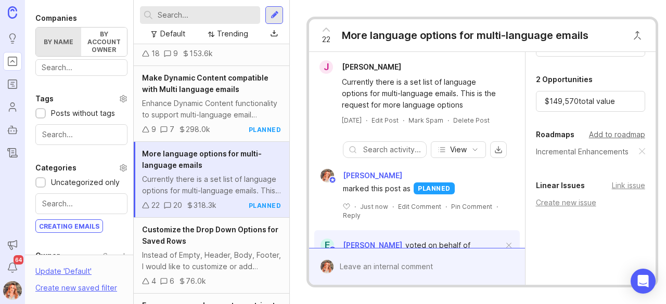
click at [607, 140] on div "Add to roadmap" at bounding box center [617, 134] width 56 height 11
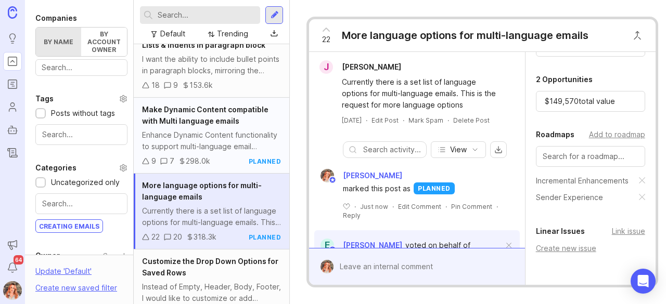
scroll to position [487, 0]
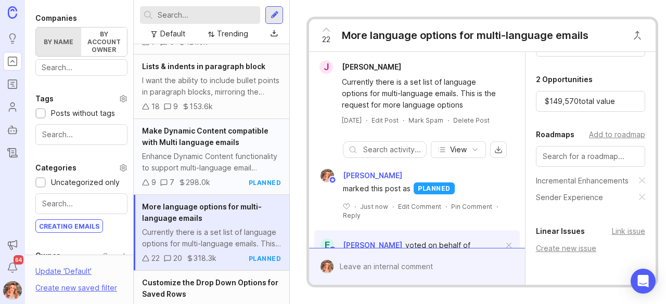
click at [238, 139] on div "Make Dynamic Content compatible with Multi language emails" at bounding box center [211, 136] width 139 height 23
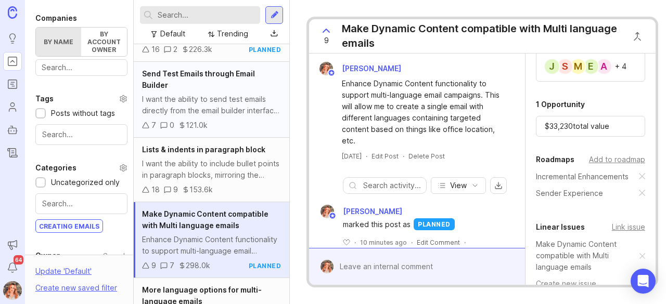
scroll to position [401, 0]
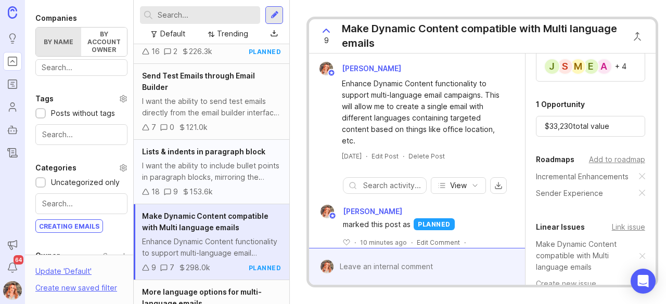
click at [222, 173] on div "I want the ability to include bullet points in paragraph blocks, mirroring the …" at bounding box center [211, 171] width 139 height 23
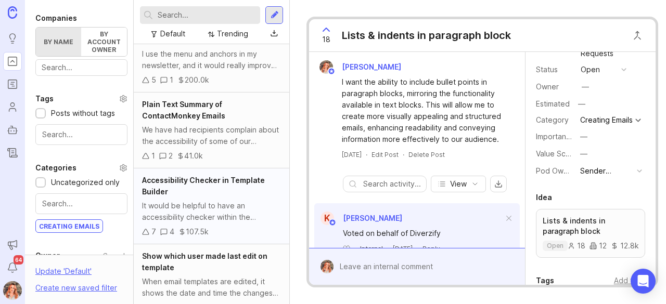
scroll to position [892, 0]
click at [236, 139] on div "We have had recipients complain about the accessibility of some of our newslett…" at bounding box center [211, 136] width 139 height 23
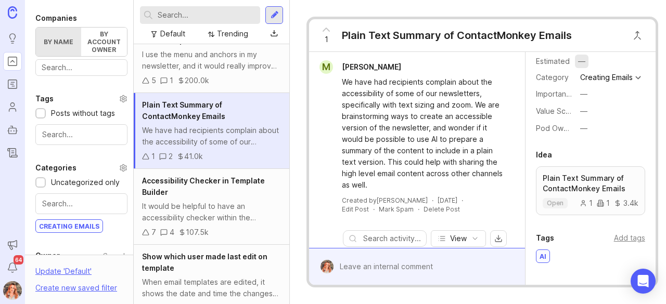
scroll to position [112, 0]
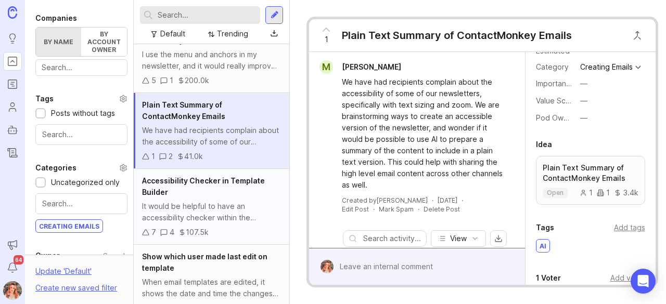
click at [216, 219] on div "It would be helpful to have an accessibility checker within the template builde…" at bounding box center [211, 212] width 139 height 23
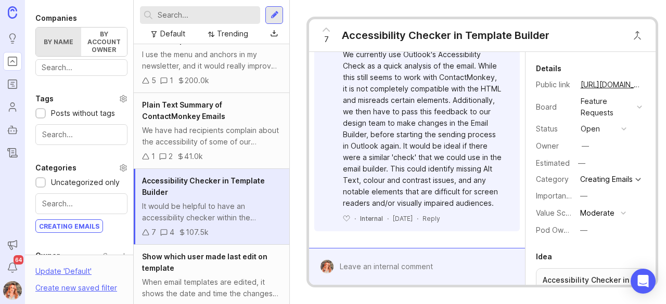
scroll to position [747, 0]
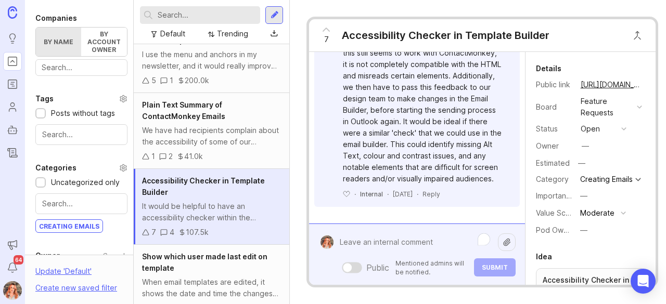
click at [394, 256] on div "Public Mentioned admins will be notified. Submit" at bounding box center [424, 254] width 182 height 44
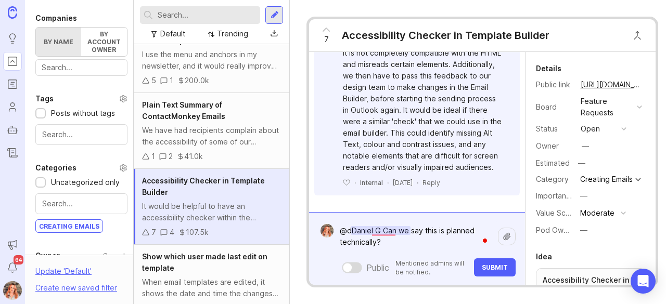
click at [346, 227] on textarea "@dDaniel G Can we say this is planned technically?" at bounding box center [415, 236] width 164 height 31
click at [353, 223] on textarea "@[PERSON_NAME] Can we say this is planned technically?" at bounding box center [415, 236] width 164 height 31
type textarea "@[PERSON_NAME] Can we say this is planned technically?"
click at [495, 264] on span "Submit" at bounding box center [494, 268] width 26 height 8
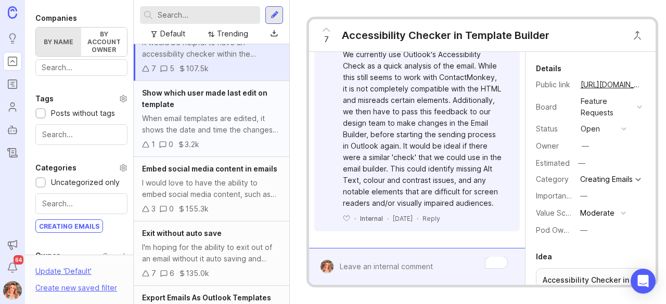
scroll to position [1057, 0]
click at [210, 184] on div "Embed social media content in emails I would love to have the ability to embed …" at bounding box center [211, 189] width 155 height 64
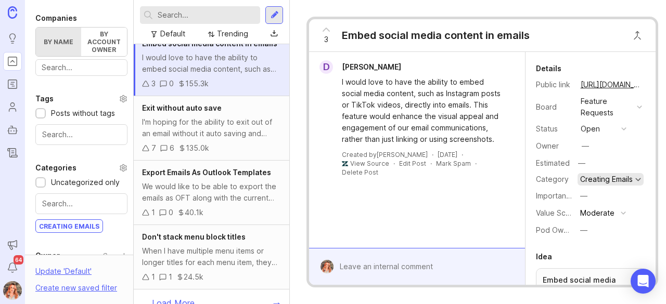
scroll to position [31, 0]
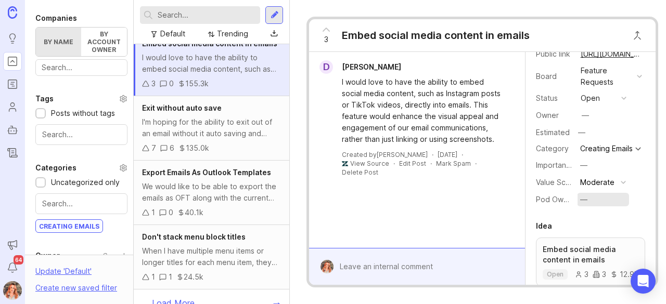
click at [587, 203] on div "—" at bounding box center [583, 199] width 7 height 11
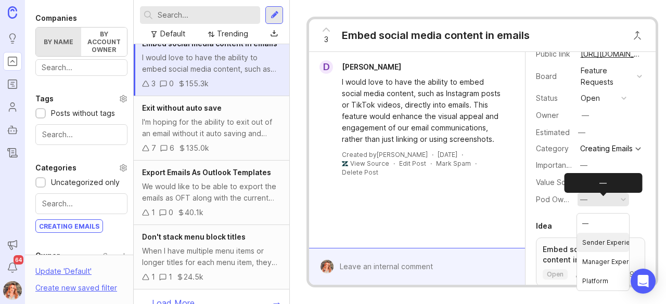
click at [604, 241] on Experience "Sender Experience" at bounding box center [603, 242] width 52 height 19
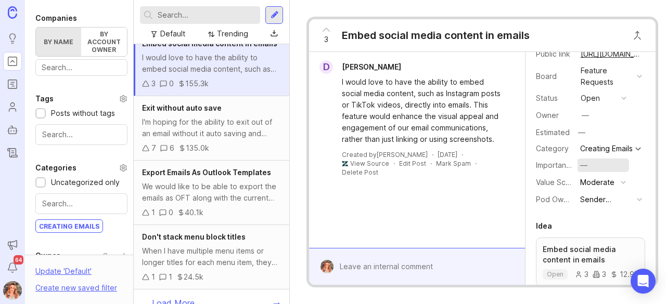
click at [587, 165] on button "—" at bounding box center [603, 166] width 52 height 14
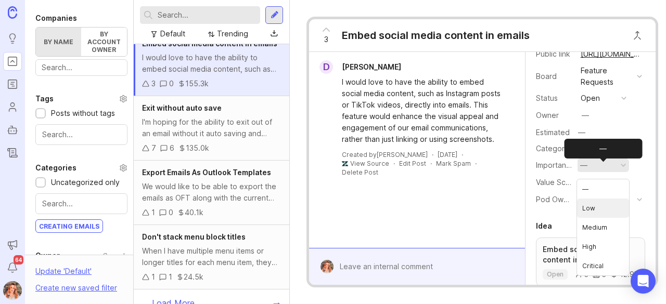
click at [594, 211] on "Low" at bounding box center [603, 208] width 52 height 19
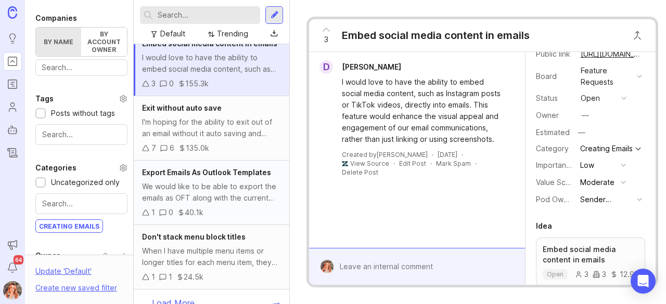
click at [200, 177] on span "Export Emails As Outlook Templates" at bounding box center [206, 172] width 129 height 9
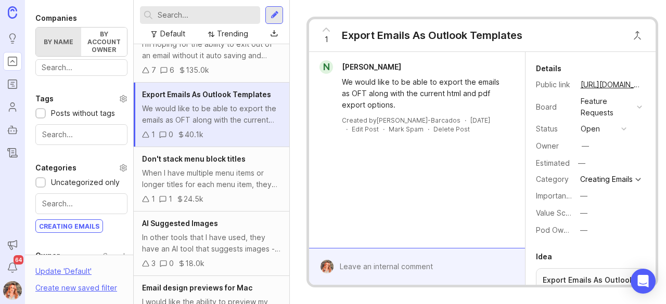
scroll to position [1260, 0]
click at [245, 181] on div "When I have multiple menu items or longer titles for each menu item, they appea…" at bounding box center [211, 178] width 139 height 23
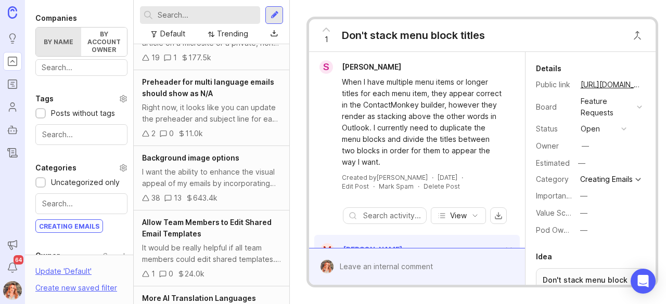
scroll to position [1683, 0]
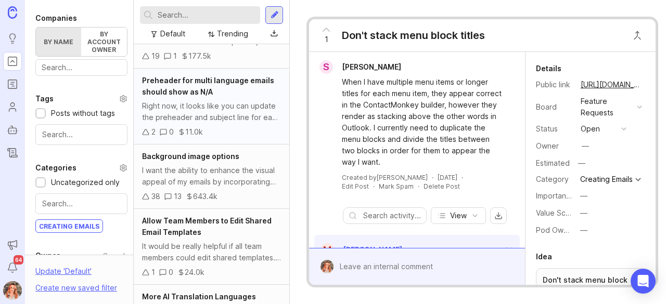
click at [235, 120] on div "Right now, it looks like you can update the preheader and subject line for each…" at bounding box center [211, 111] width 139 height 23
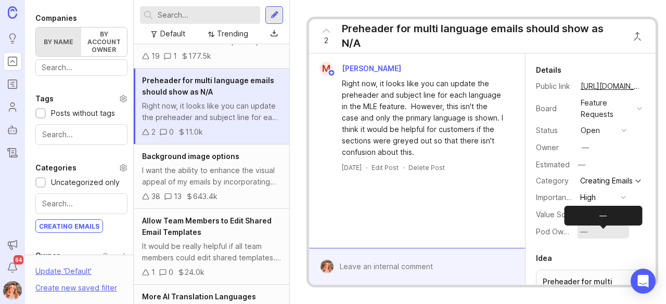
click at [580, 237] on div "—" at bounding box center [583, 231] width 7 height 11
click at [592, 272] on Experience "Sender Experience" at bounding box center [603, 275] width 52 height 19
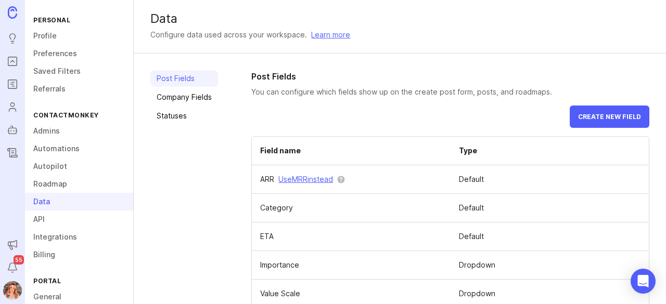
scroll to position [47, 0]
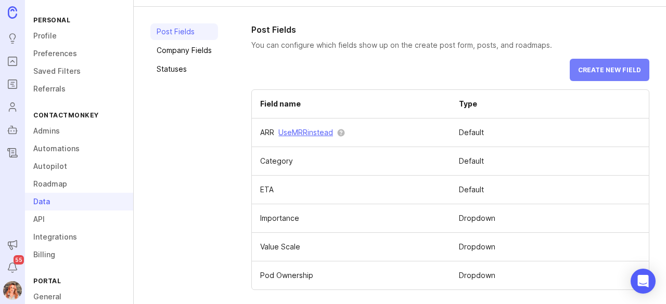
click at [595, 70] on span "Create new field" at bounding box center [609, 70] width 63 height 8
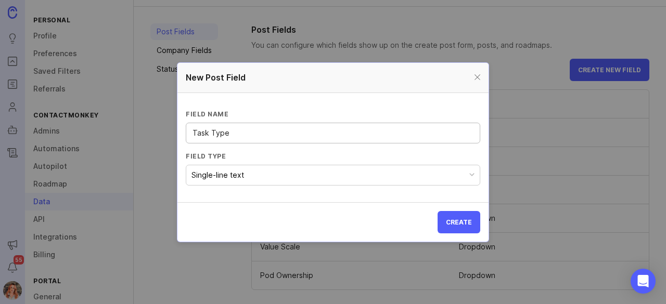
type input "Task Type"
click at [366, 170] on button "Single-line text" at bounding box center [333, 175] width 294 height 21
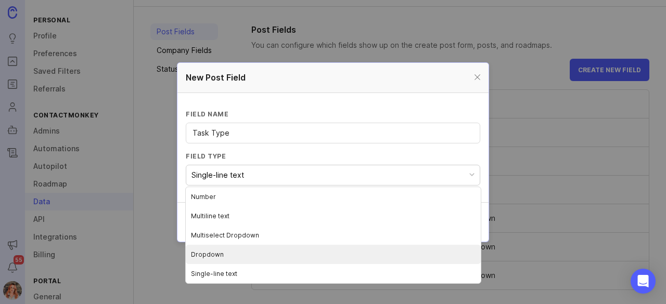
click at [224, 258] on li "Dropdown" at bounding box center [333, 254] width 295 height 19
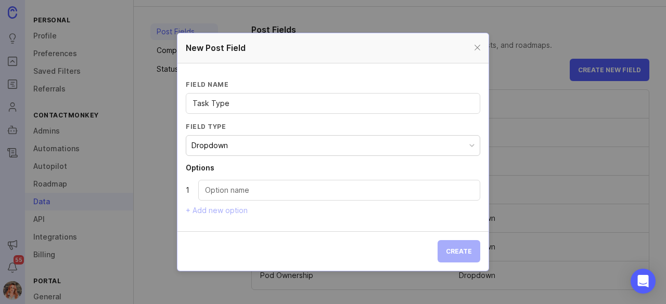
click at [226, 181] on div at bounding box center [339, 190] width 282 height 21
type input "C"
type input "Incremental Enhancement"
click at [218, 215] on section "Field name Task Type Field type Dropdown Options 1 Incremental Enhancement + Ad…" at bounding box center [332, 147] width 311 height 168
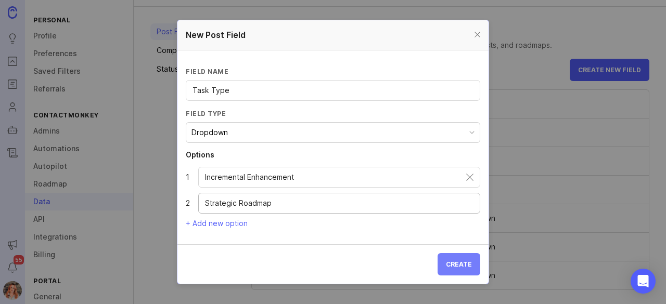
type input "Strategic Roadmap"
click at [472, 262] on button "Create" at bounding box center [458, 264] width 43 height 22
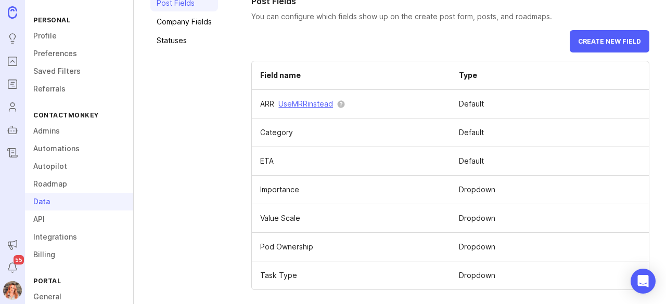
scroll to position [0, 0]
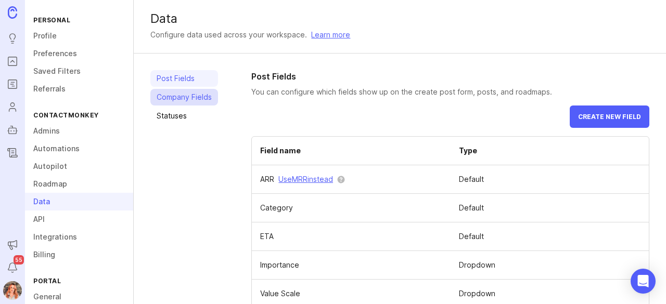
click at [172, 99] on link "Company Fields" at bounding box center [184, 97] width 68 height 17
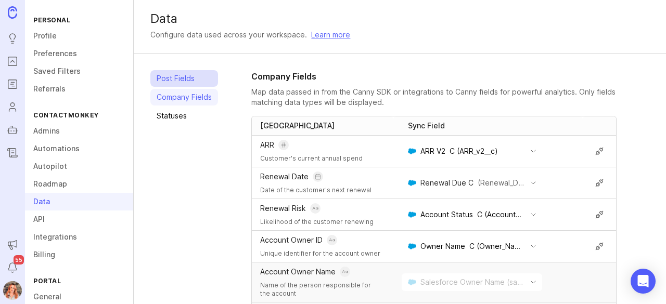
click at [173, 80] on link "Post Fields" at bounding box center [184, 78] width 68 height 17
